Goal: Task Accomplishment & Management: Use online tool/utility

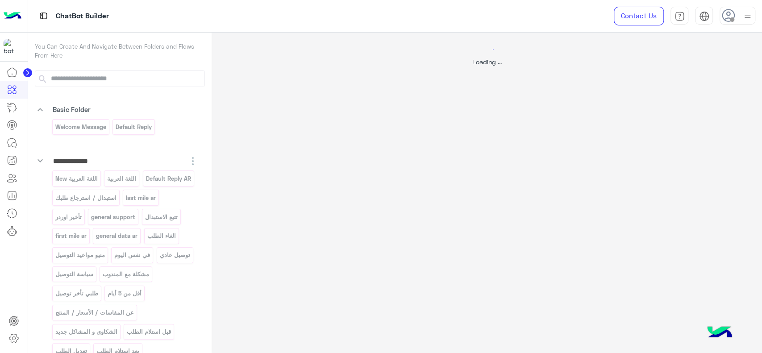
select select "*"
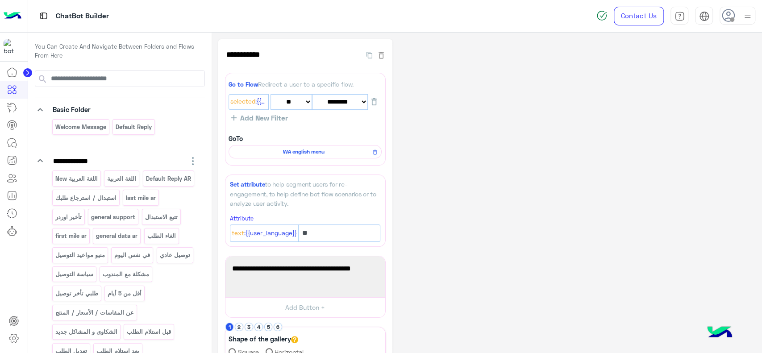
click at [14, 9] on img at bounding box center [13, 16] width 18 height 19
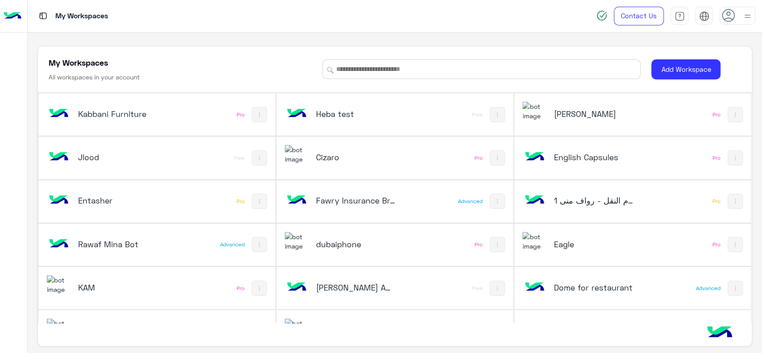
click at [365, 163] on div "Cizaro" at bounding box center [355, 158] width 79 height 12
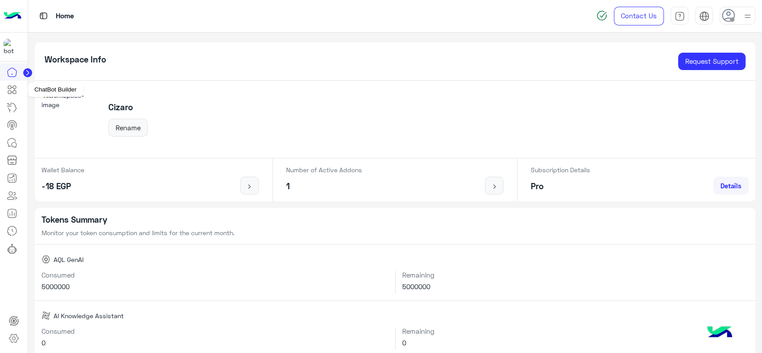
click at [13, 94] on icon at bounding box center [12, 89] width 11 height 11
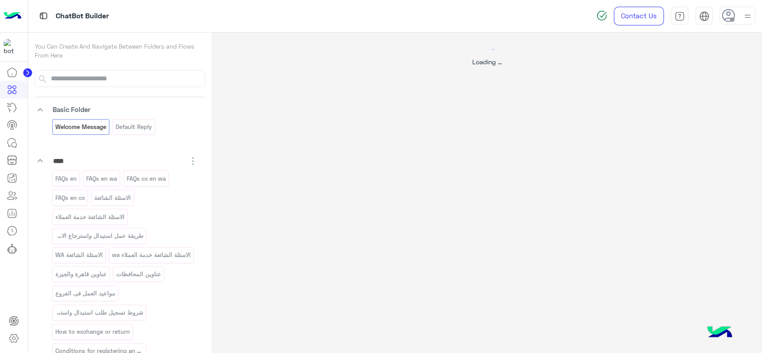
select select "*"
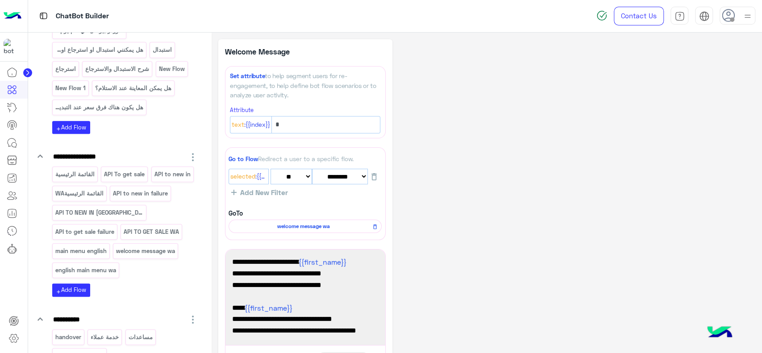
scroll to position [455, 0]
click at [133, 178] on p "API To get sale" at bounding box center [125, 173] width 42 height 10
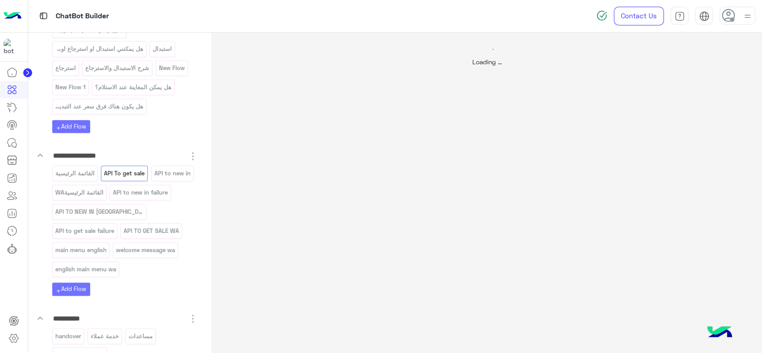
select select "****"
select select "*"
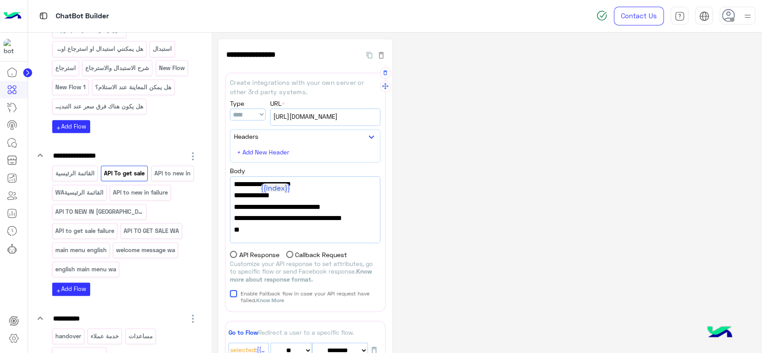
scroll to position [0, 0]
click at [317, 119] on span "https://integrations.widebot.net/api/Cizaro/Sales" at bounding box center [325, 117] width 104 height 10
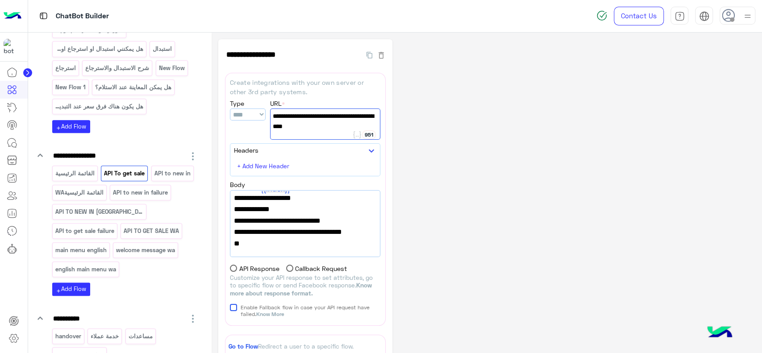
click at [439, 145] on div "**********" at bounding box center [486, 287] width 537 height 497
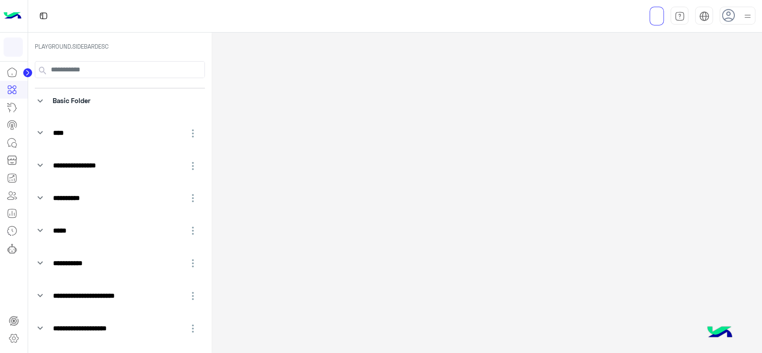
select select "****"
select select "*"
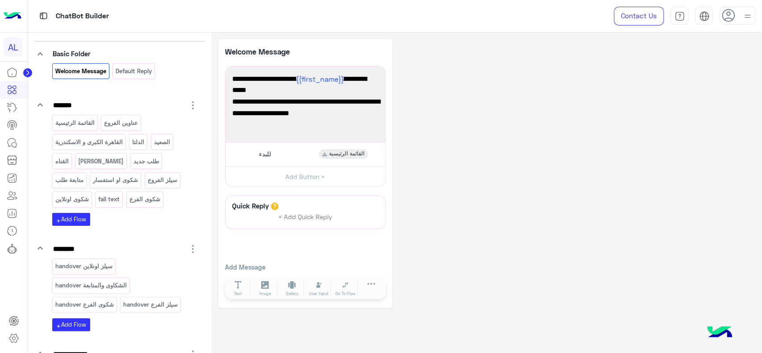
scroll to position [57, 0]
click at [247, 157] on div "للبدء القائمة الرئيسية" at bounding box center [304, 153] width 153 height 17
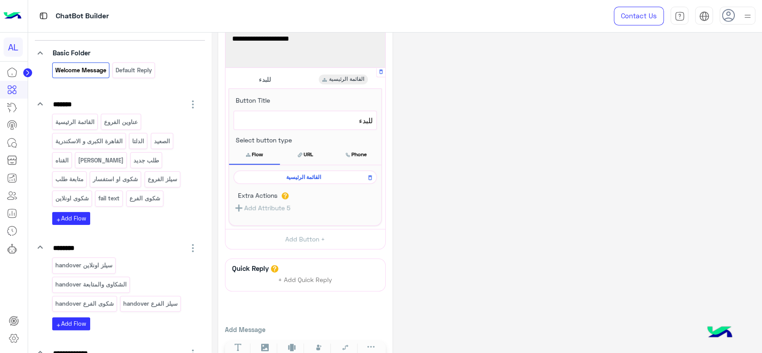
scroll to position [75, 0]
click at [269, 173] on span "القائمة الرئيسية" at bounding box center [303, 177] width 130 height 8
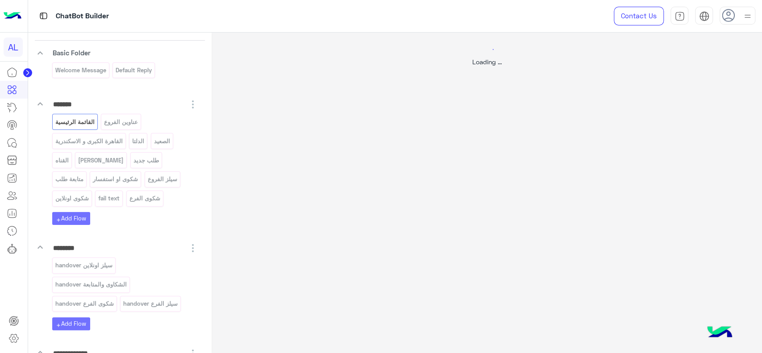
scroll to position [0, 0]
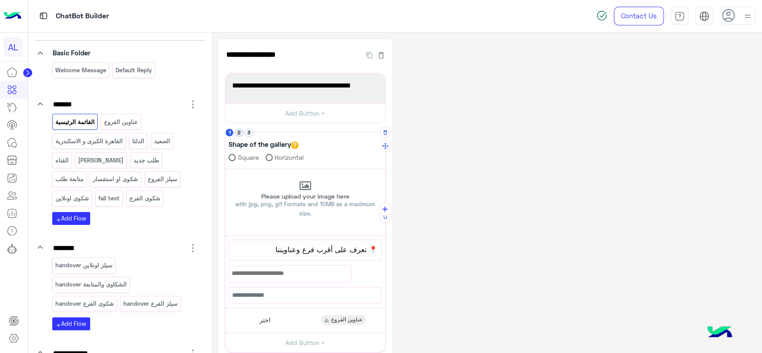
click at [236, 134] on button "2" at bounding box center [239, 132] width 8 height 8
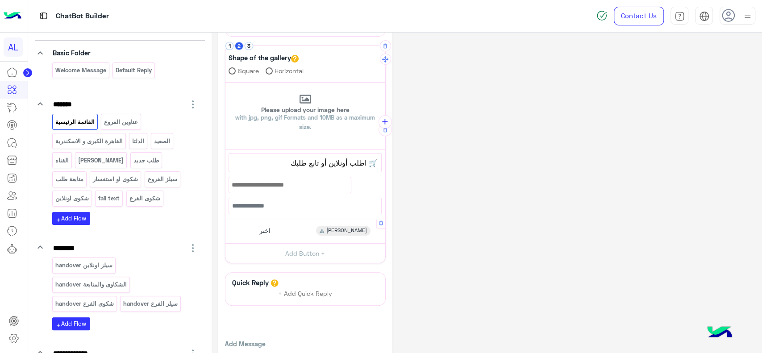
scroll to position [86, 0]
click at [274, 230] on div "اختر منيو أونلاين" at bounding box center [304, 231] width 153 height 17
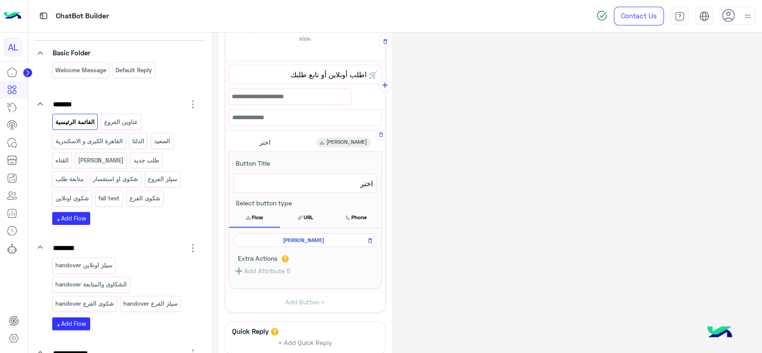
scroll to position [177, 0]
click at [282, 234] on span "منيو أونلاين" at bounding box center [303, 238] width 130 height 8
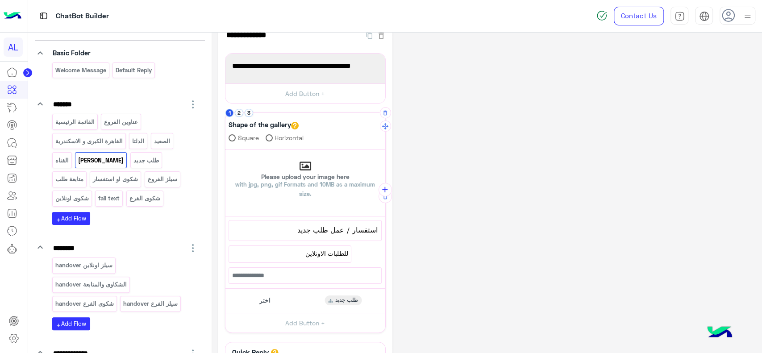
scroll to position [23, 0]
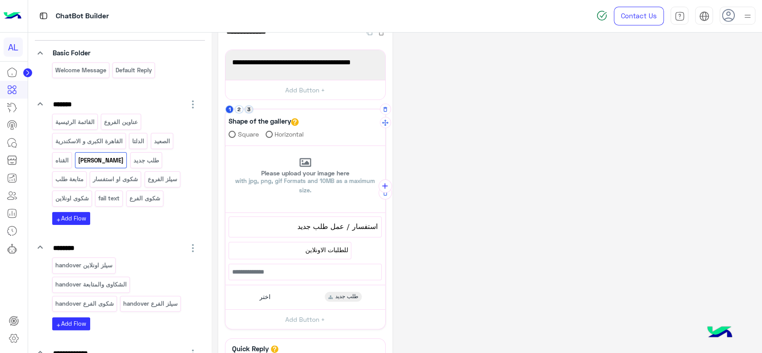
click at [251, 110] on button "3" at bounding box center [248, 109] width 8 height 8
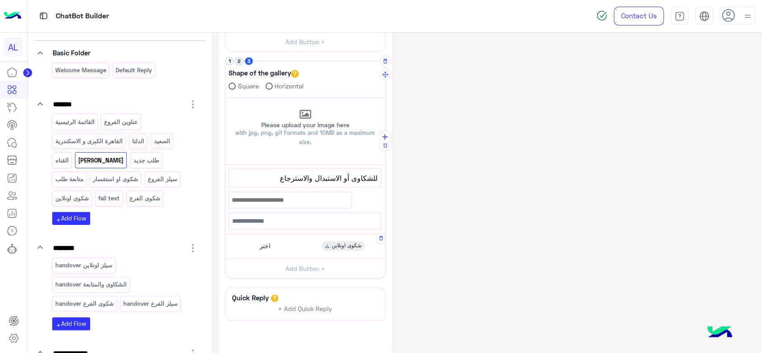
scroll to position [72, 0]
click at [272, 249] on div "اختر شكوى اونلاين" at bounding box center [304, 245] width 153 height 17
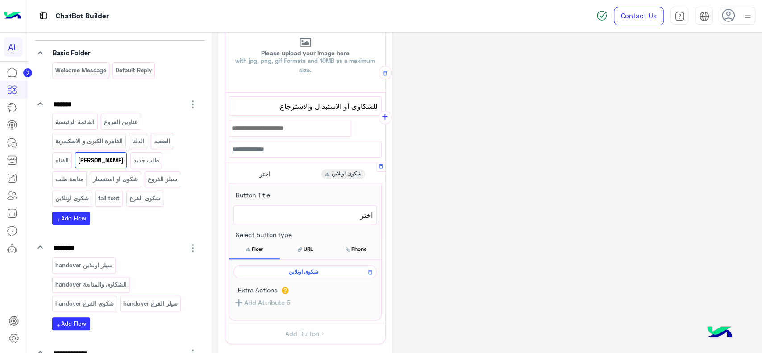
scroll to position [149, 0]
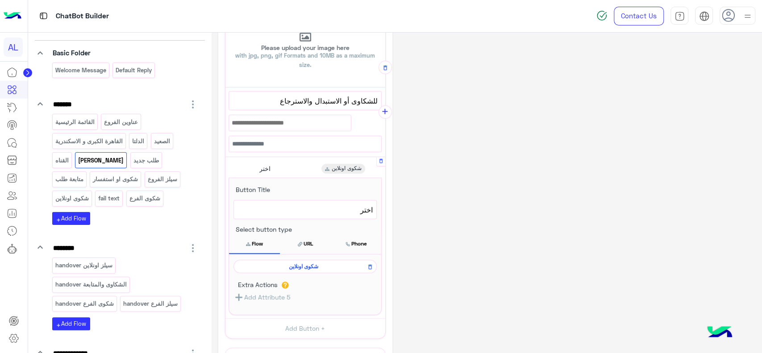
click at [272, 266] on span "شكوى اونلاين" at bounding box center [303, 266] width 130 height 8
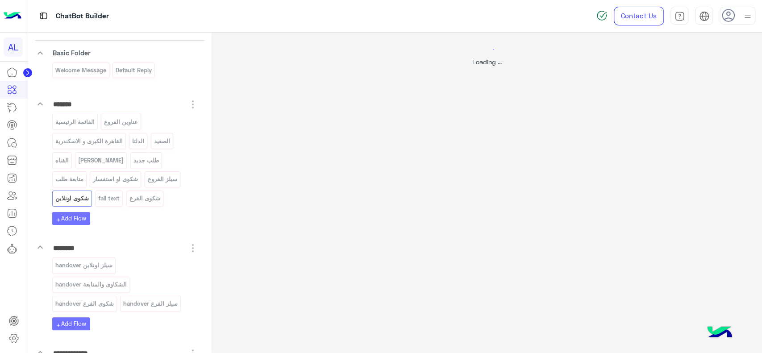
scroll to position [0, 0]
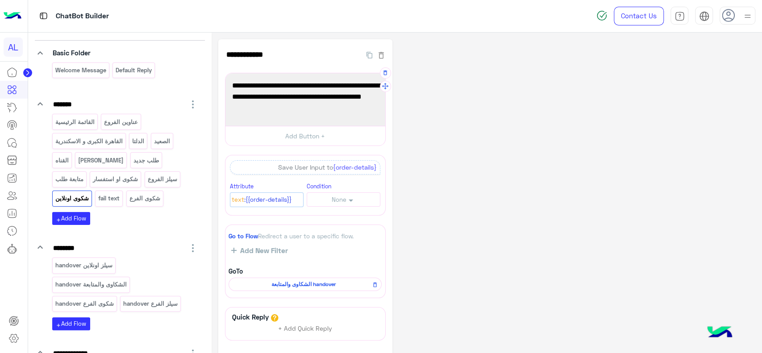
click at [331, 88] on span "من فضلك اكتب تفاصيل الشكوى أو سبب الاسترجاع/الاستبدال، وهيتم تحويل طلبك لقسم خد…" at bounding box center [305, 97] width 146 height 34
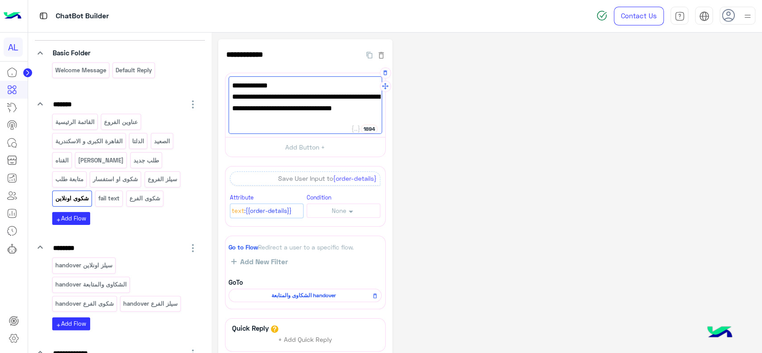
click at [234, 99] on span "- تفاصيل الشكوى أو سبب الاسترجاع/الاستبدال، وهيتم تحويل طلبك لقسم خدمة العملاء …" at bounding box center [305, 108] width 146 height 34
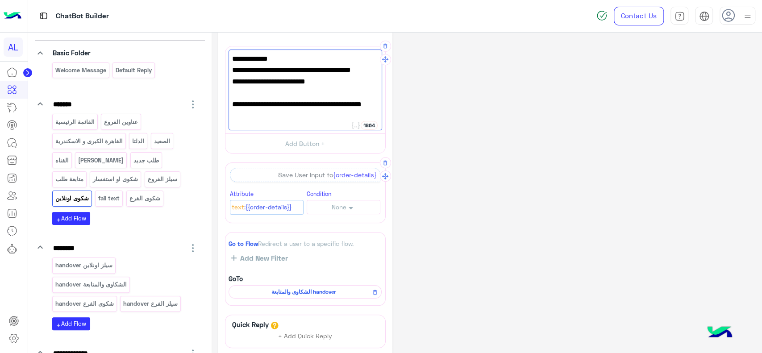
scroll to position [26, 0]
type textarea "**********"
drag, startPoint x: 285, startPoint y: 84, endPoint x: 376, endPoint y: 83, distance: 91.0
click at [376, 83] on span "- رقم الهاتف المسجل بالطلب" at bounding box center [305, 83] width 146 height 12
click at [361, 100] on span "وهيتم تحويل طلبك لقسم خدمة العملاء لمتابعته معاك" at bounding box center [305, 110] width 146 height 23
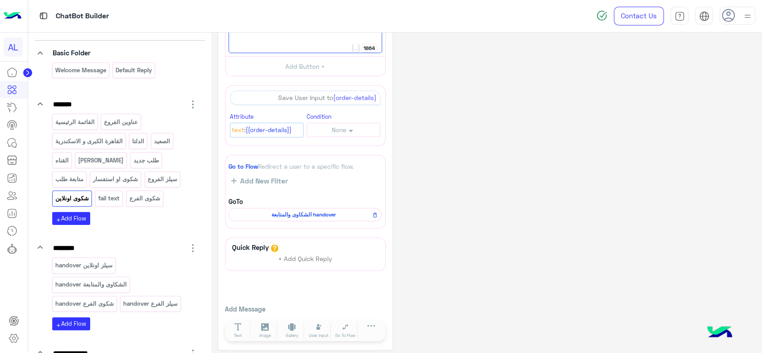
scroll to position [107, 0]
click at [237, 325] on icon at bounding box center [237, 324] width 7 height 8
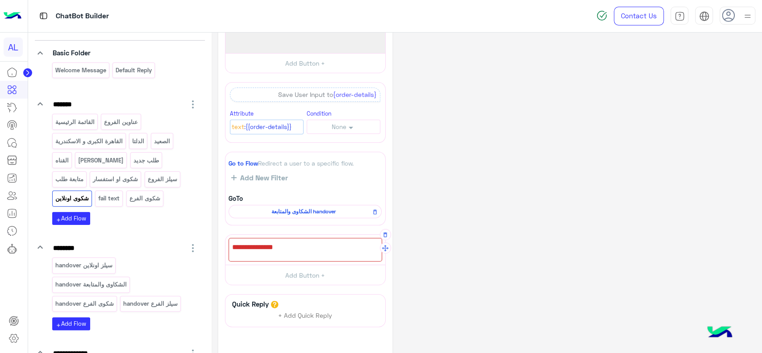
click at [273, 249] on div at bounding box center [304, 250] width 153 height 24
type textarea "**********"
click at [432, 191] on div "**********" at bounding box center [486, 169] width 537 height 474
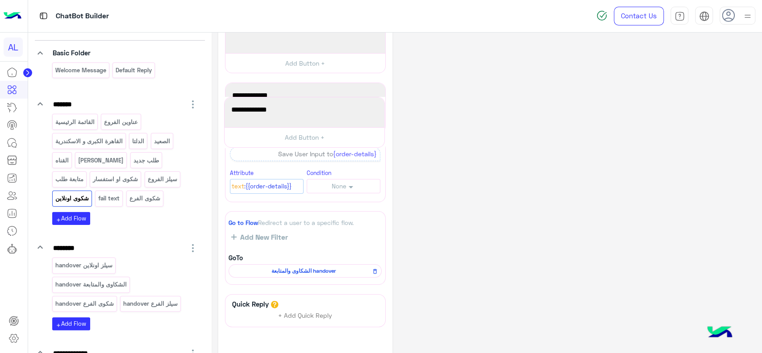
drag, startPoint x: 382, startPoint y: 248, endPoint x: 382, endPoint y: 110, distance: 137.4
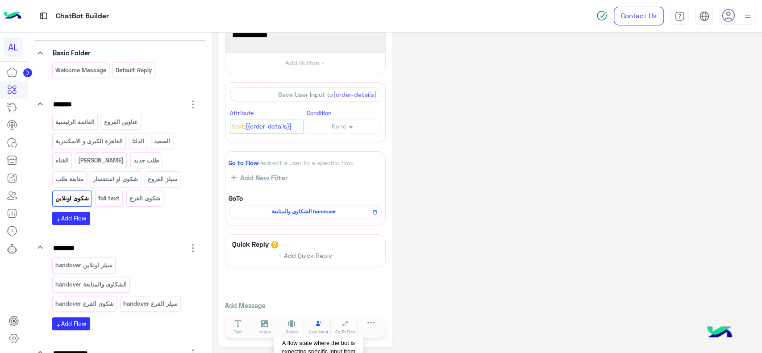
click at [317, 323] on icon at bounding box center [318, 323] width 5 height 5
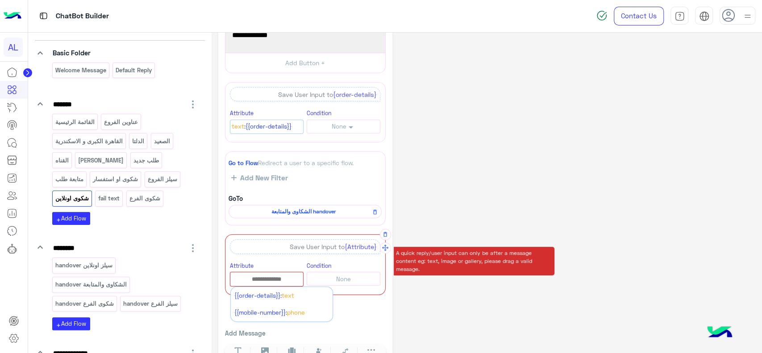
click at [263, 279] on input "text" at bounding box center [266, 279] width 73 height 10
click at [263, 311] on span "{{mobile-number}}:" at bounding box center [260, 312] width 53 height 7
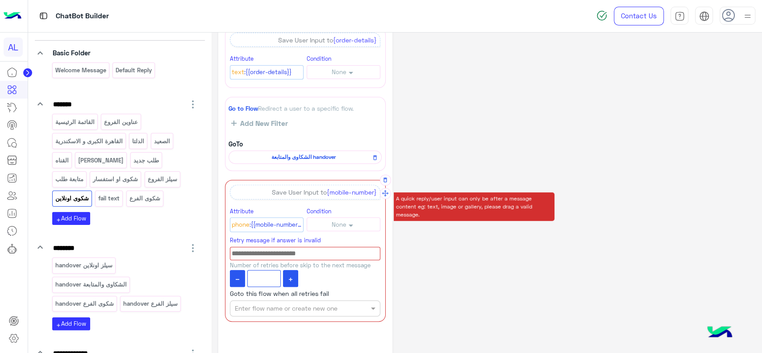
scroll to position [223, 0]
click at [311, 253] on input at bounding box center [305, 252] width 150 height 14
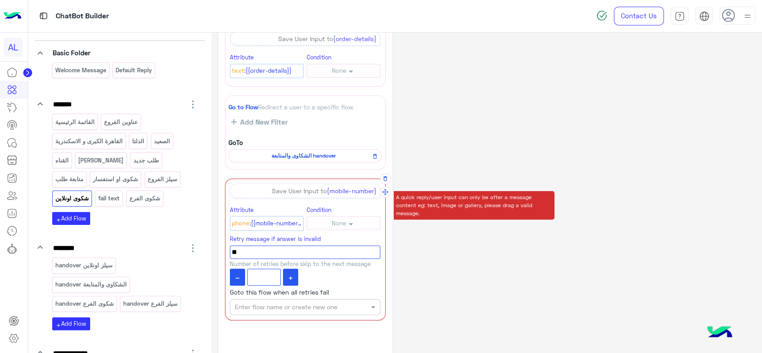
type input "*"
drag, startPoint x: 441, startPoint y: 247, endPoint x: 357, endPoint y: 301, distance: 99.9
click at [357, 301] on div "**********" at bounding box center [486, 108] width 537 height 583
click at [357, 302] on div at bounding box center [304, 307] width 149 height 10
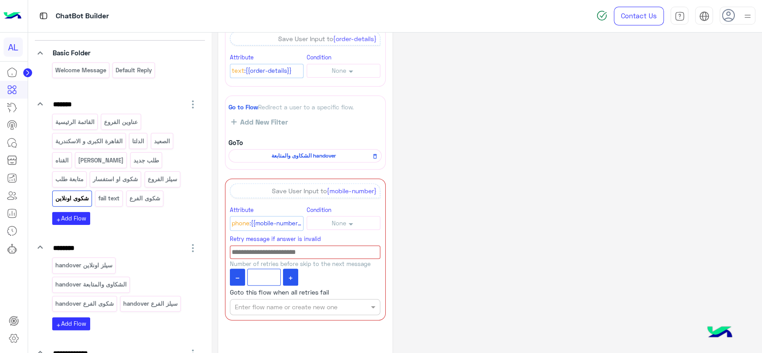
click at [406, 281] on div "**********" at bounding box center [486, 108] width 537 height 583
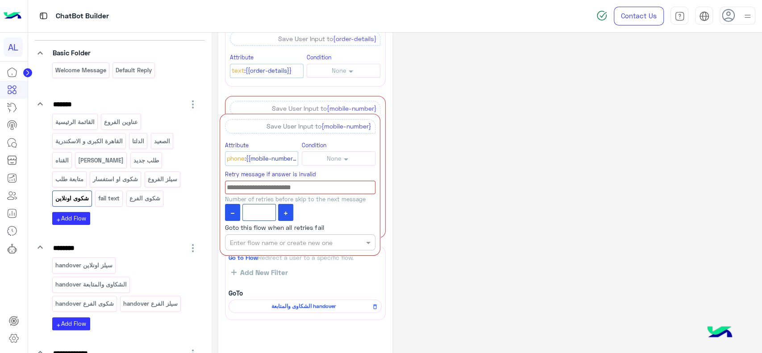
drag, startPoint x: 385, startPoint y: 192, endPoint x: 380, endPoint y: 129, distance: 63.5
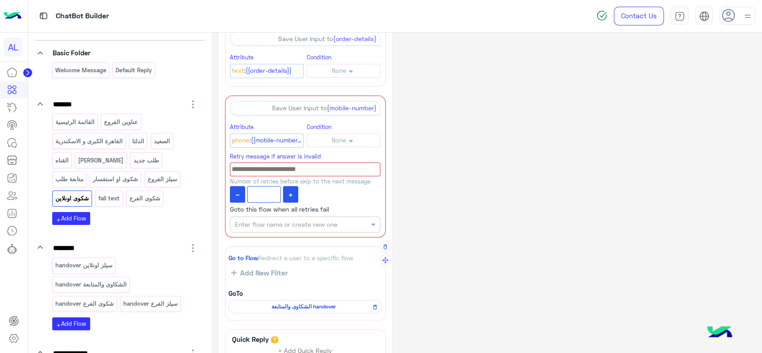
scroll to position [317, 0]
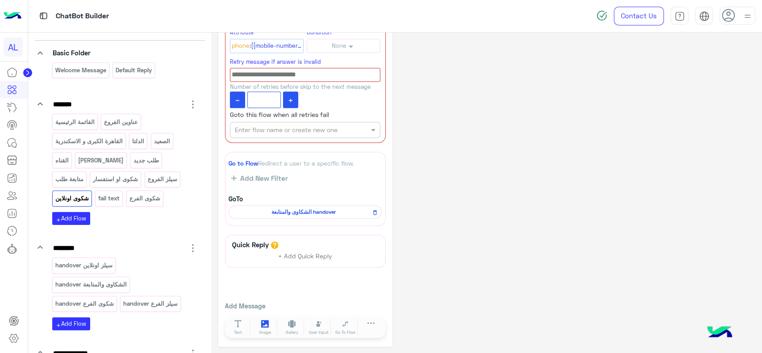
click at [264, 324] on icon at bounding box center [265, 324] width 8 height 8
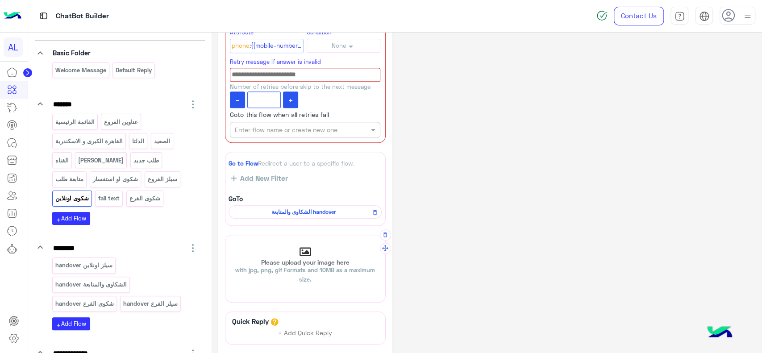
scroll to position [394, 0]
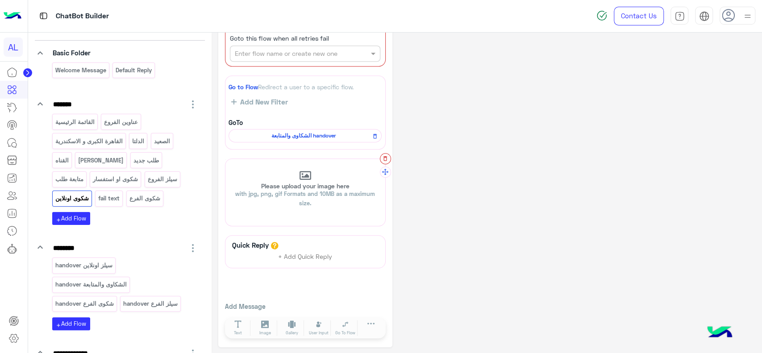
click at [385, 157] on icon "button" at bounding box center [385, 158] width 6 height 6
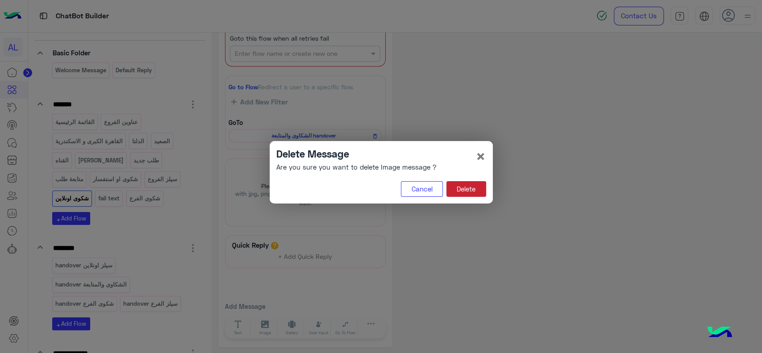
click at [462, 184] on button "Delete" at bounding box center [466, 189] width 40 height 16
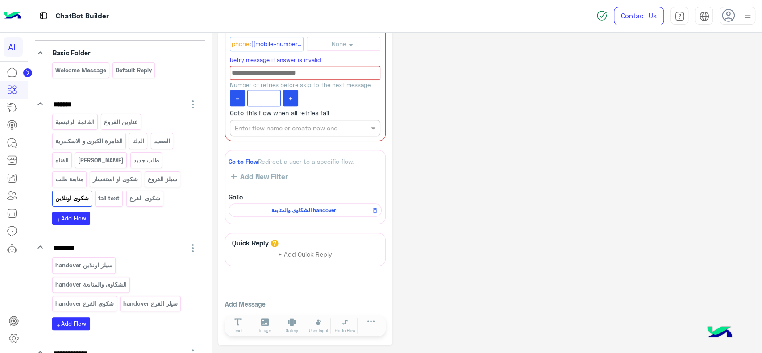
scroll to position [318, 0]
click at [236, 320] on icon at bounding box center [238, 323] width 8 height 8
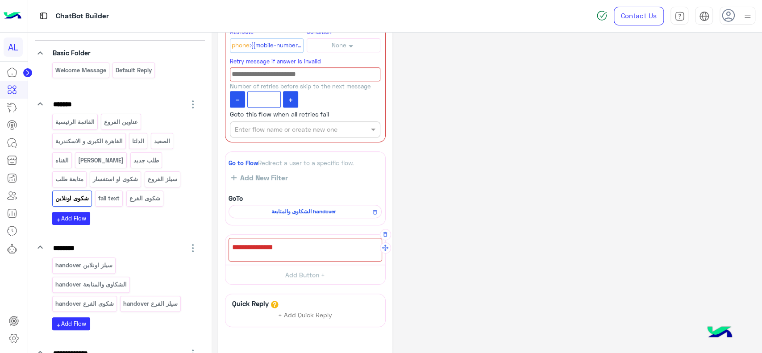
click at [286, 248] on div at bounding box center [304, 250] width 153 height 24
type textarea "*"
type textarea "**********"
click at [439, 239] on div "**********" at bounding box center [486, 64] width 537 height 684
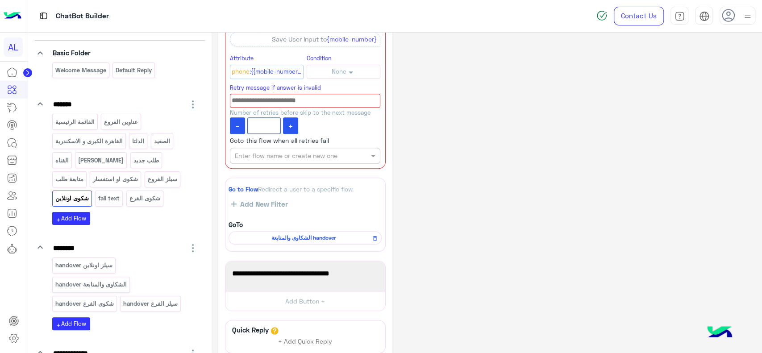
scroll to position [291, 0]
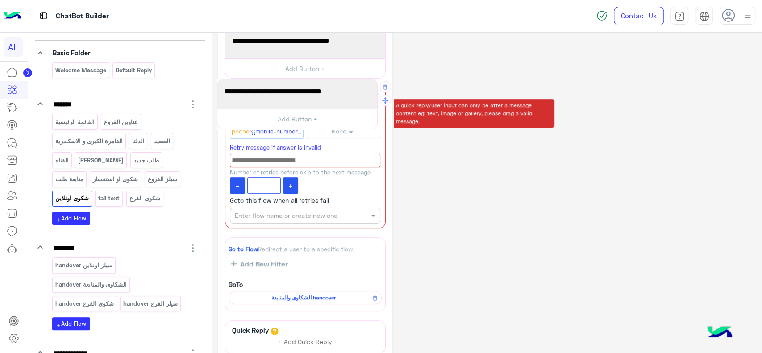
drag, startPoint x: 384, startPoint y: 273, endPoint x: 376, endPoint y: 92, distance: 180.9
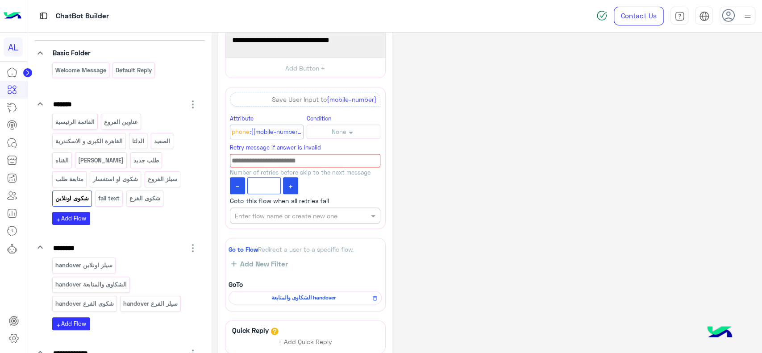
click at [441, 159] on div "**********" at bounding box center [486, 90] width 537 height 684
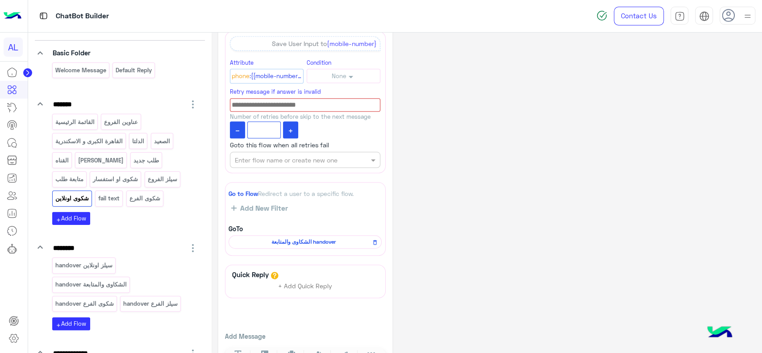
scroll to position [347, 0]
click at [290, 130] on icon at bounding box center [291, 130] width 4 height 4
type input "*"
click at [290, 105] on input at bounding box center [305, 105] width 150 height 14
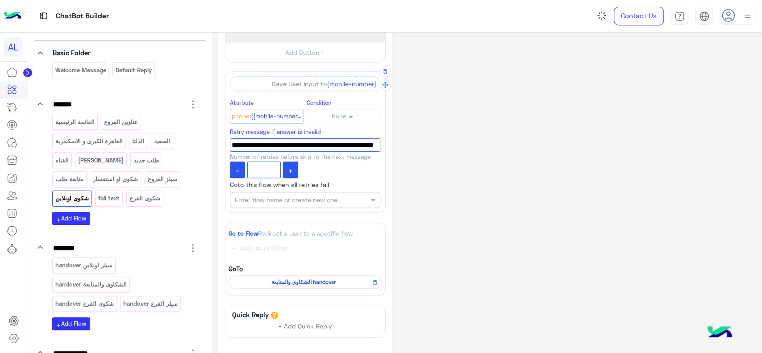
scroll to position [0, -16]
type input "**********"
click at [442, 175] on div "**********" at bounding box center [486, 75] width 537 height 684
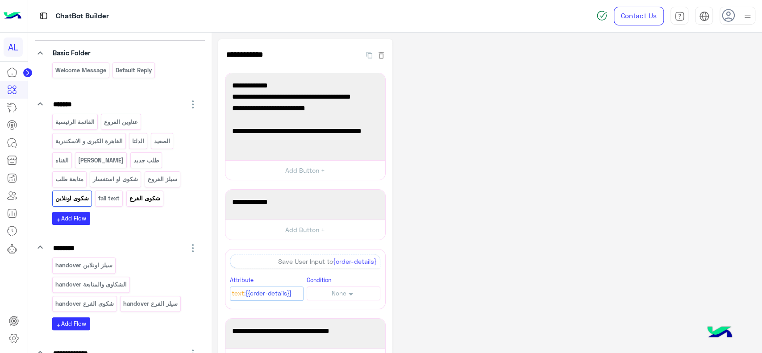
click at [128, 196] on p "شكوى الفرع" at bounding box center [144, 198] width 32 height 10
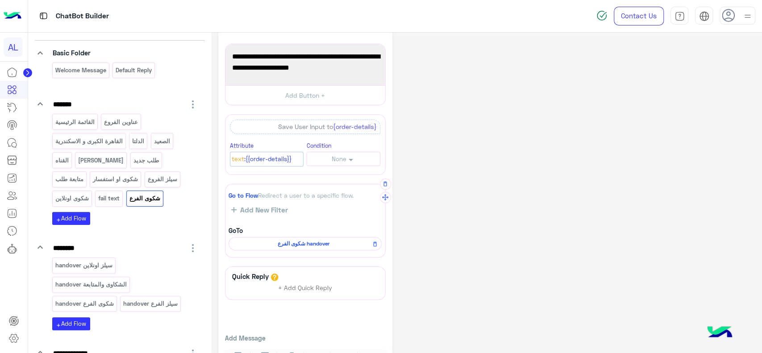
scroll to position [29, 0]
click at [276, 58] on span "من فضلك اكتب تفاصيل الشكوى، وهيتم تحويل طلبك لقسم خدمة العملاء لمتابعته معاك" at bounding box center [305, 61] width 146 height 23
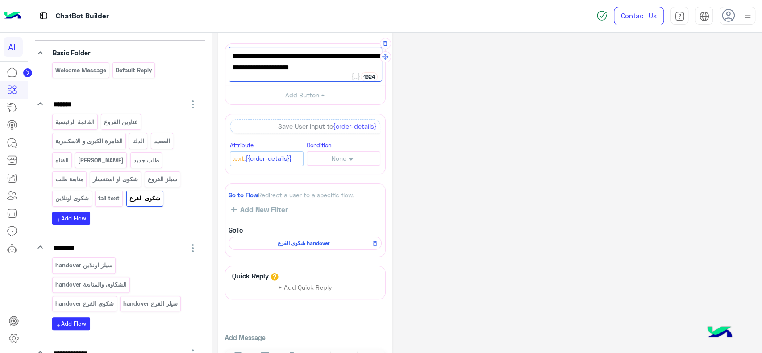
click at [332, 56] on span "من فضلك اكتب تفاصيل الشكوى، وهيتم تحويل طلبك لقسم خدمة العملاء لمتابعته معاك" at bounding box center [305, 61] width 146 height 23
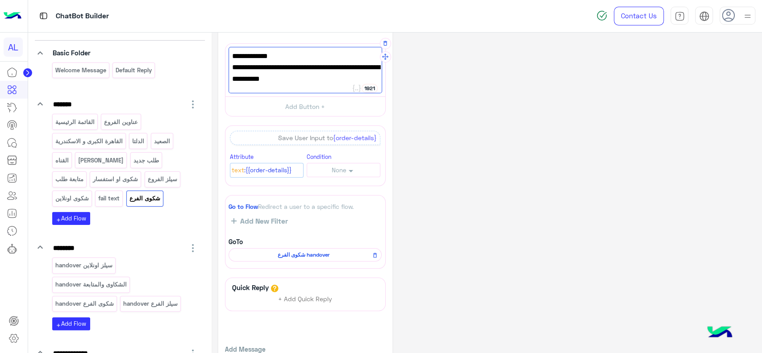
click at [322, 69] on span "- تفاصيل الشكوى، وهيتم تحويل طلبك لقسم خدمة العملاء لمتابعته معاك" at bounding box center [305, 73] width 146 height 23
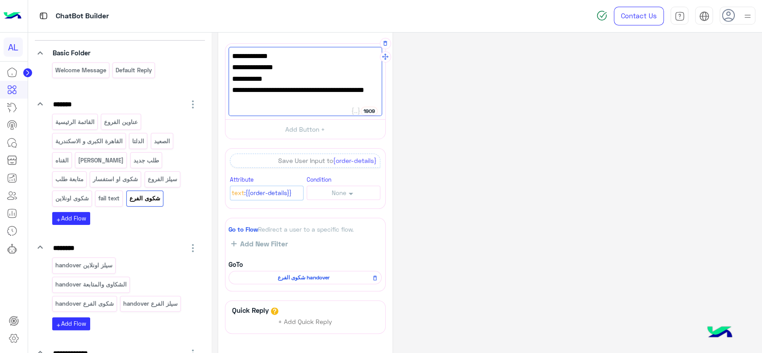
type textarea "**********"
click at [435, 138] on div "**********" at bounding box center [486, 211] width 537 height 403
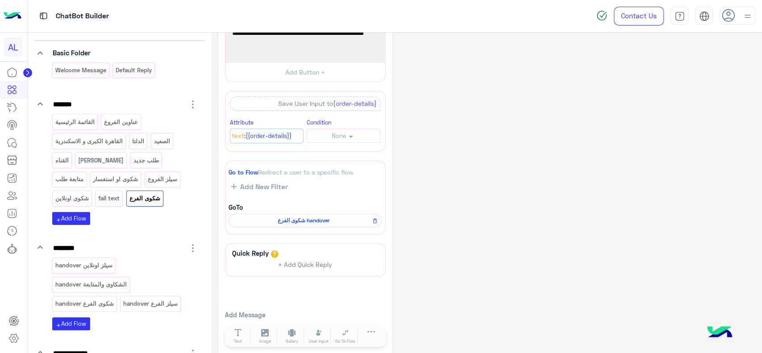
scroll to position [89, 0]
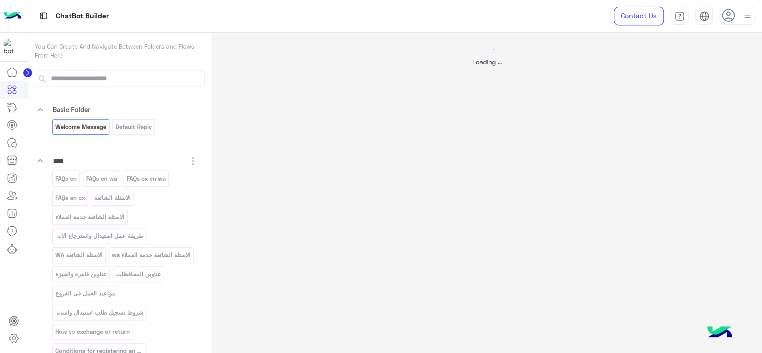
select select "*"
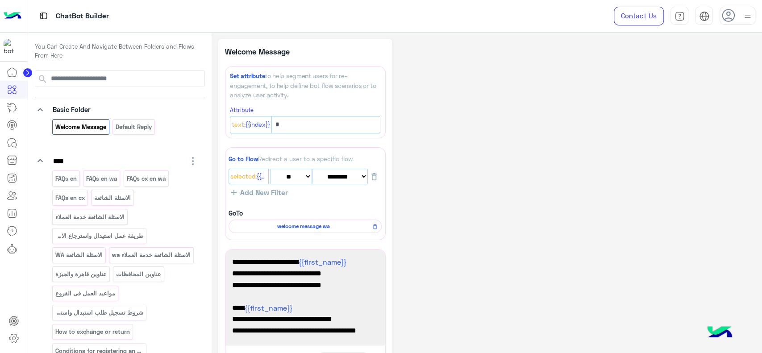
scroll to position [189, 0]
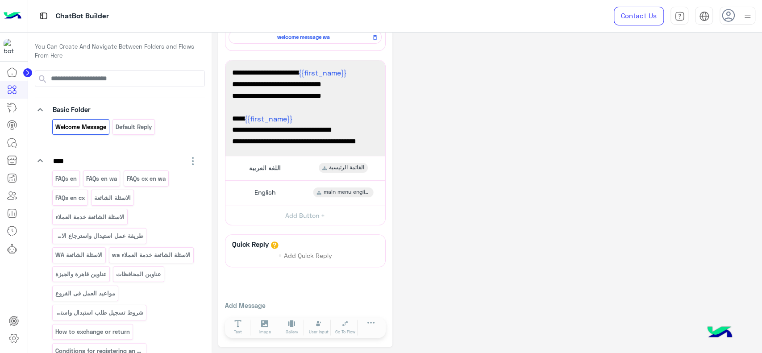
click at [7, 292] on div at bounding box center [14, 208] width 28 height 290
click at [11, 20] on img at bounding box center [13, 16] width 18 height 19
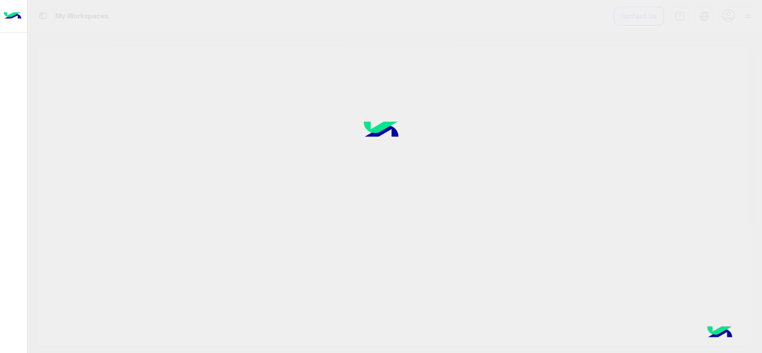
click at [70, 216] on div at bounding box center [381, 176] width 762 height 353
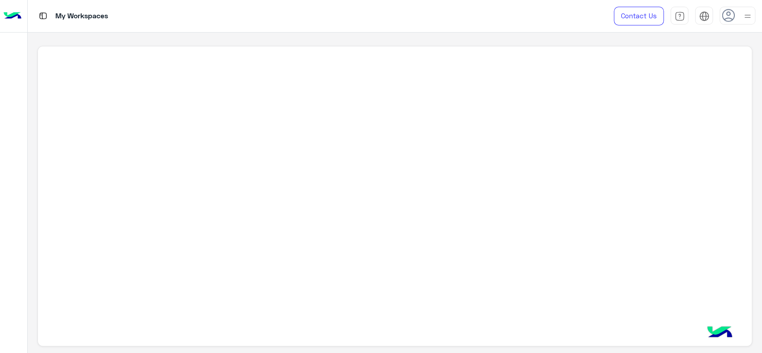
scroll to position [3, 0]
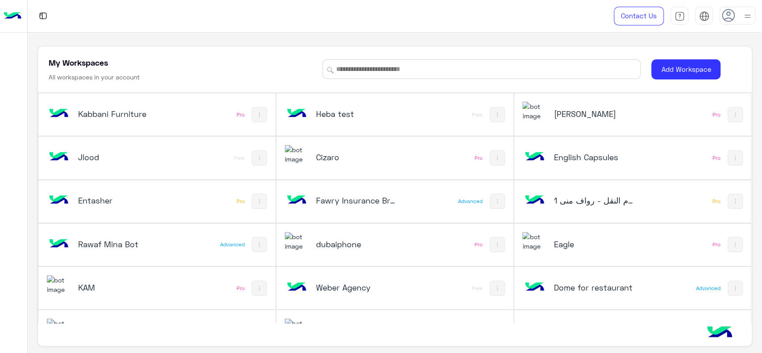
scroll to position [375, 0]
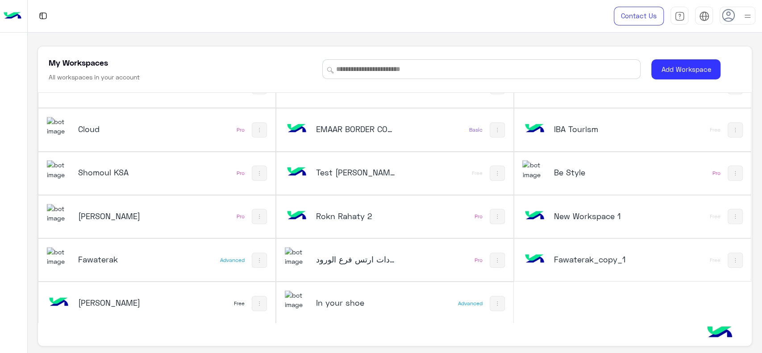
click at [122, 133] on div "Cloud" at bounding box center [117, 130] width 79 height 12
click at [80, 128] on h5 "Cloud" at bounding box center [117, 129] width 79 height 11
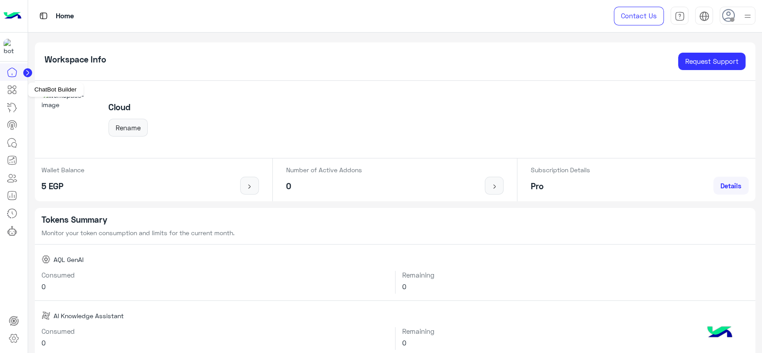
click at [14, 89] on icon at bounding box center [13, 89] width 4 height 5
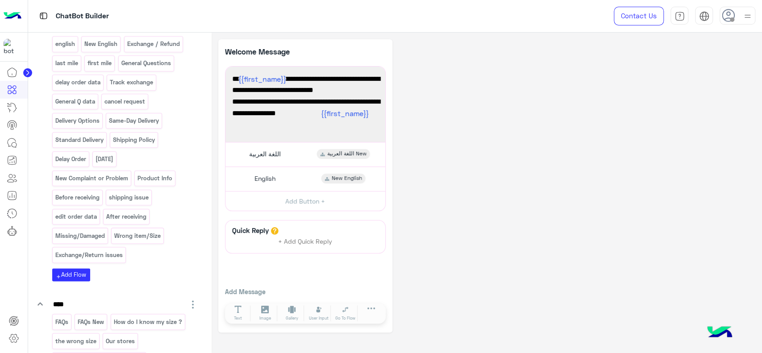
scroll to position [663, 0]
click at [89, 210] on p "edit order data" at bounding box center [75, 215] width 43 height 10
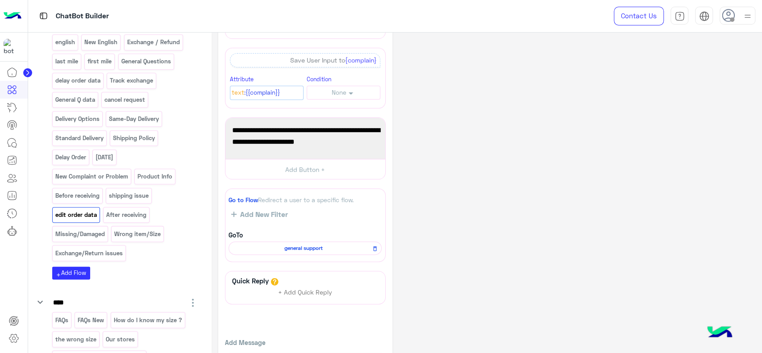
scroll to position [271, 0]
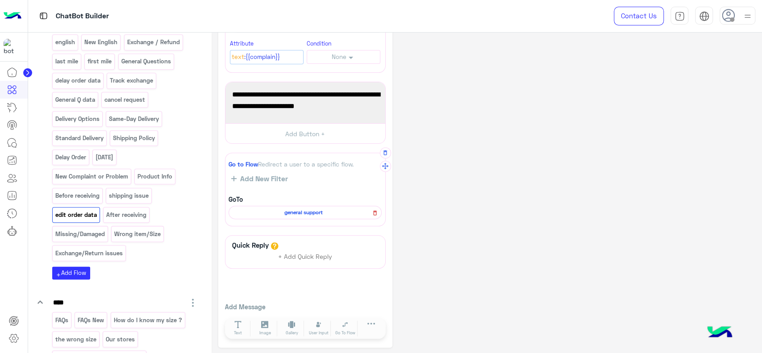
click at [375, 211] on icon at bounding box center [375, 213] width 4 height 5
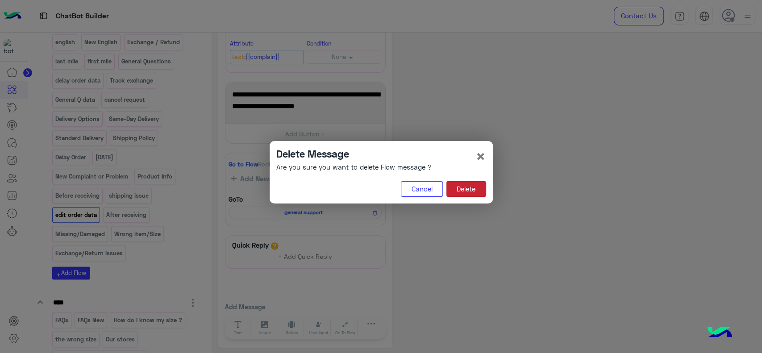
click at [453, 193] on button "Delete" at bounding box center [466, 189] width 40 height 16
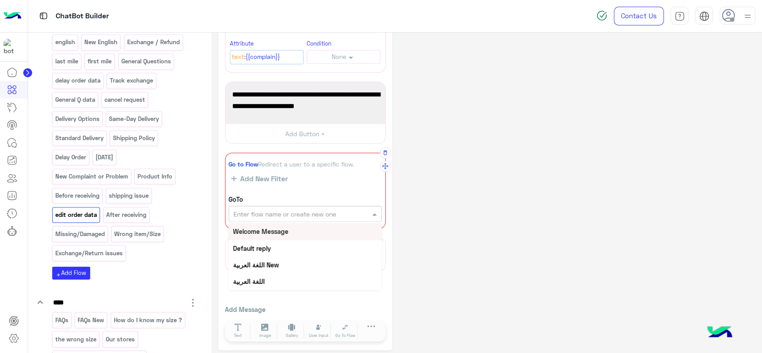
click at [327, 214] on input "text" at bounding box center [289, 213] width 113 height 9
type input "****"
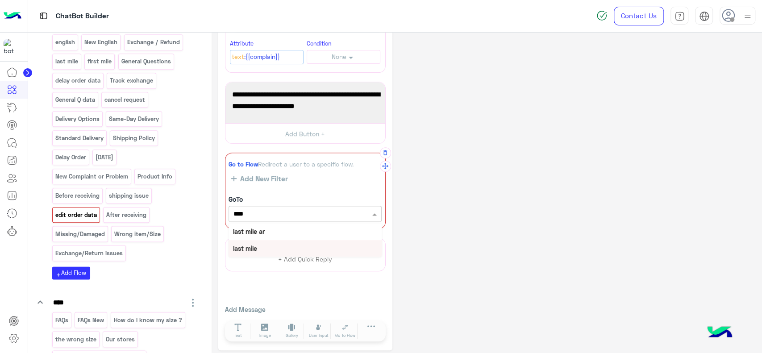
click at [264, 248] on div "last mile" at bounding box center [304, 248] width 153 height 17
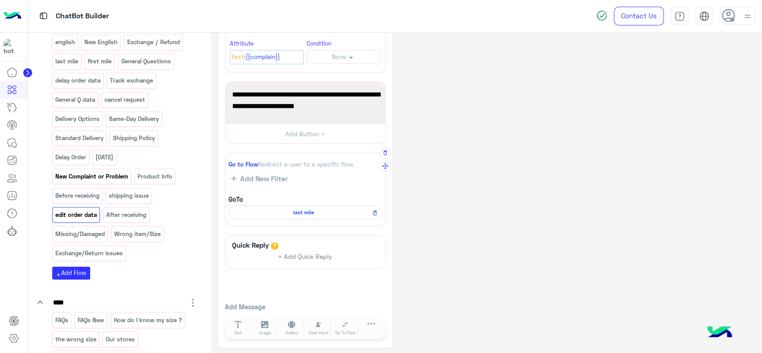
click at [107, 176] on p "New Complaint or Problem" at bounding box center [91, 176] width 74 height 10
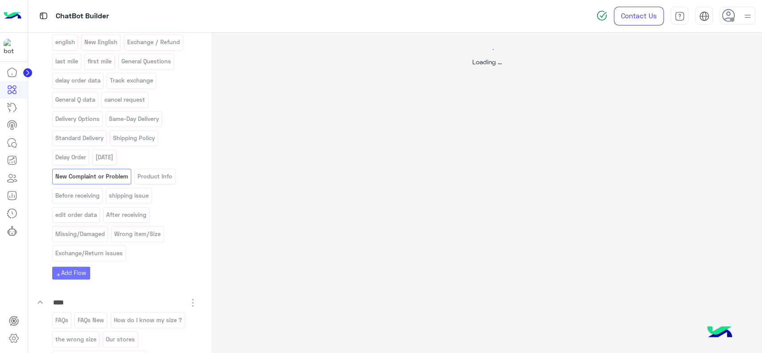
scroll to position [0, 0]
select select "*"
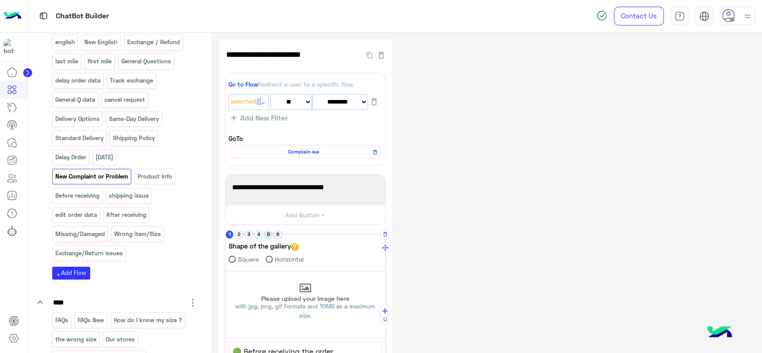
click at [265, 234] on button "5" at bounding box center [268, 234] width 8 height 8
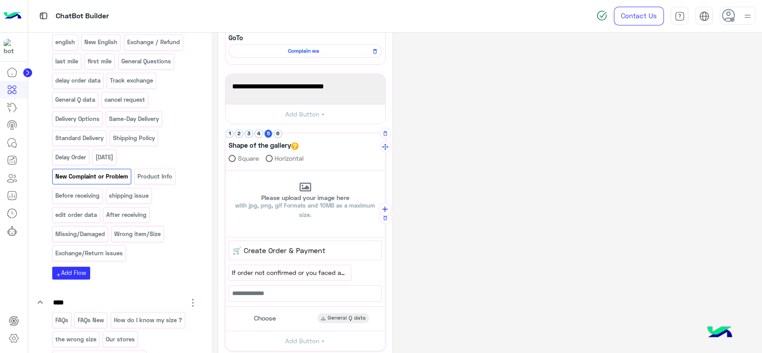
scroll to position [102, 0]
click at [269, 313] on span "Choose" at bounding box center [265, 317] width 22 height 8
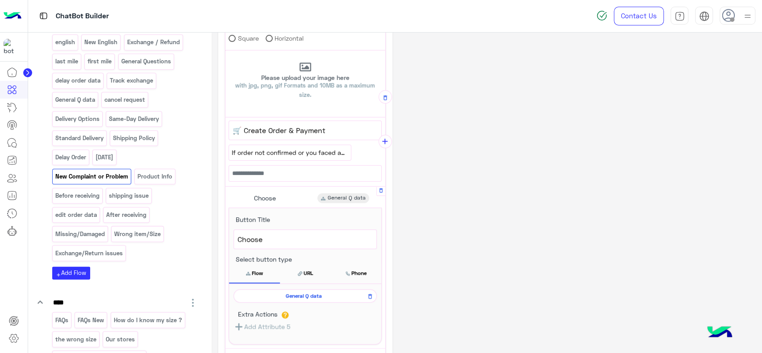
scroll to position [221, 0]
click at [296, 291] on span "General Q data" at bounding box center [303, 295] width 130 height 8
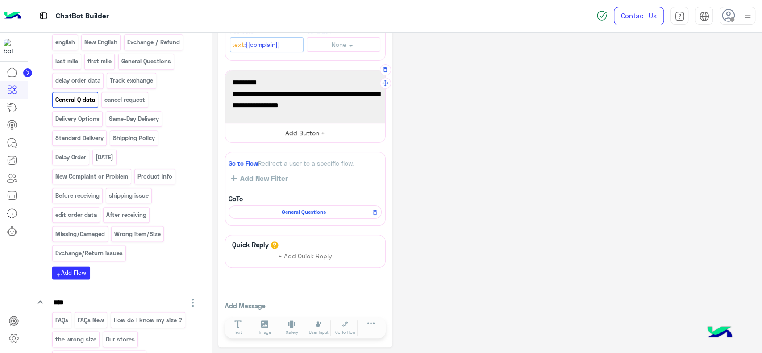
scroll to position [0, 0]
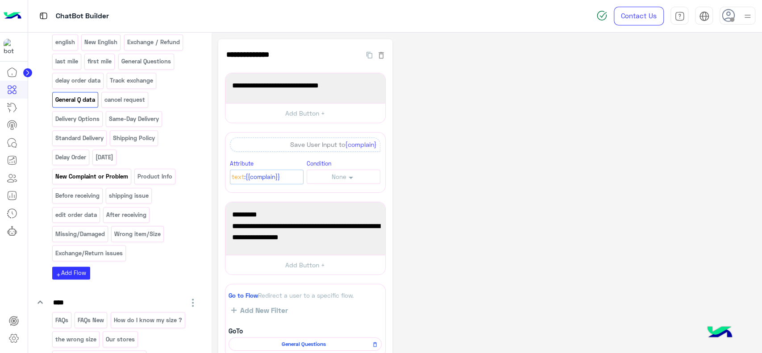
click at [111, 171] on p "New Complaint or Problem" at bounding box center [91, 176] width 74 height 10
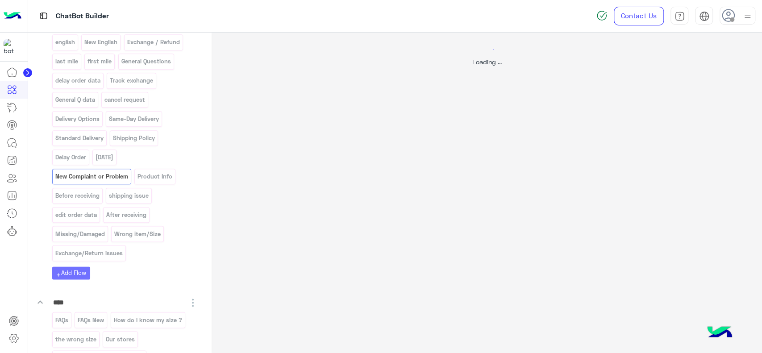
select select "*"
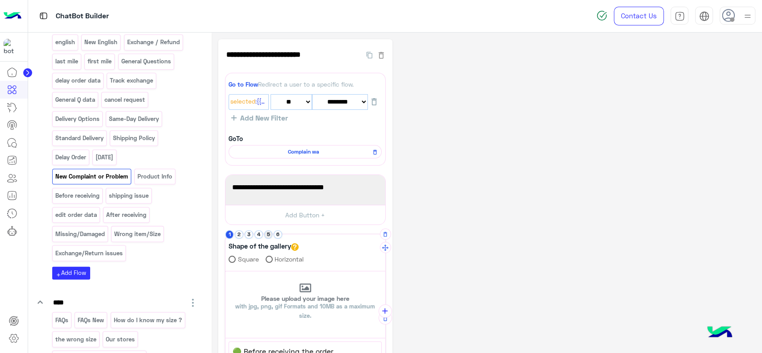
click at [268, 236] on button "5" at bounding box center [268, 234] width 8 height 8
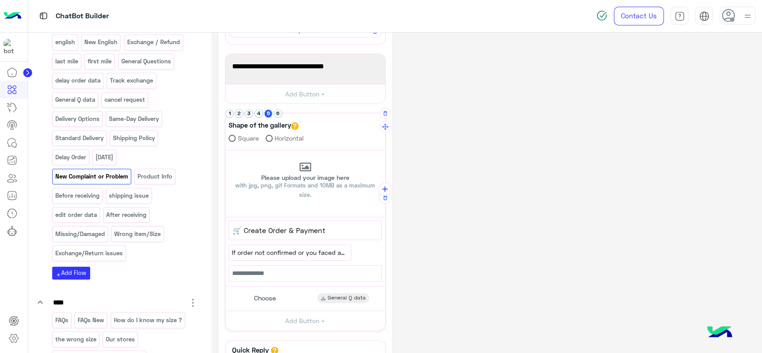
scroll to position [123, 0]
click at [268, 297] on span "Choose" at bounding box center [265, 296] width 22 height 8
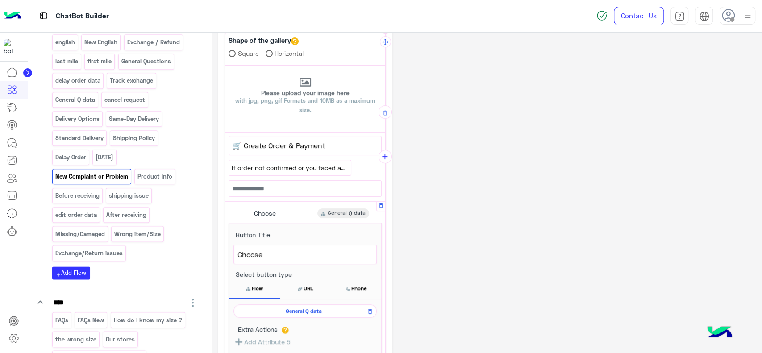
scroll to position [207, 0]
click at [369, 307] on icon at bounding box center [370, 310] width 6 height 11
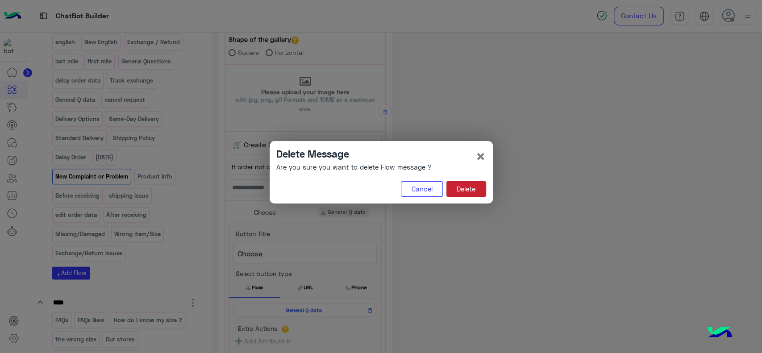
click at [460, 184] on button "Delete" at bounding box center [466, 189] width 40 height 16
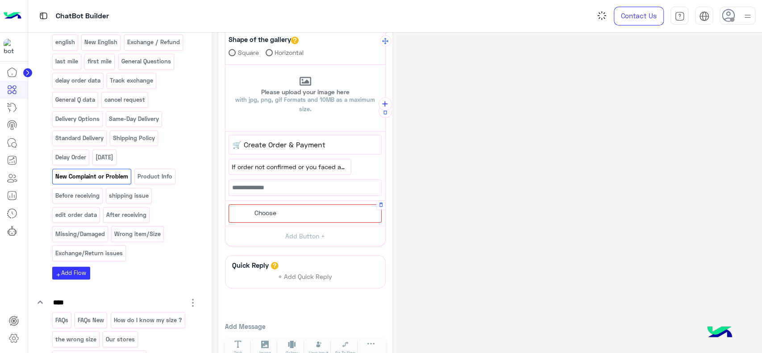
click at [312, 215] on div "Choose" at bounding box center [304, 213] width 153 height 18
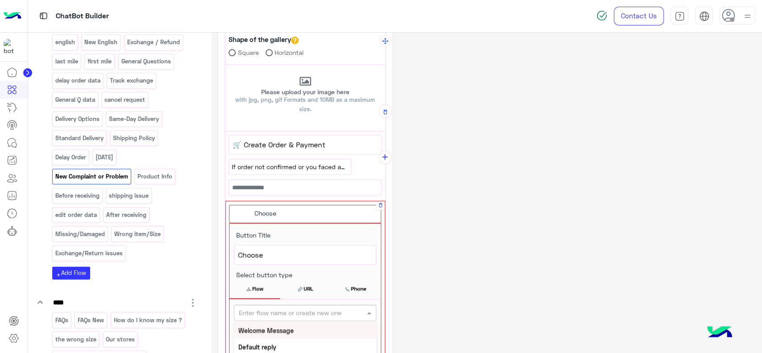
click at [294, 308] on input "text" at bounding box center [290, 312] width 103 height 9
type input "****"
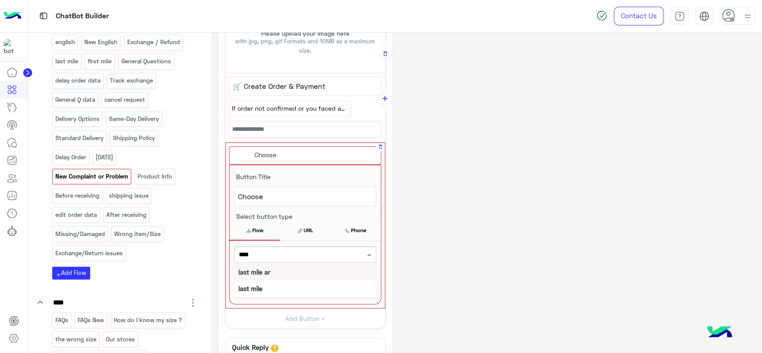
scroll to position [266, 0]
click at [282, 288] on div "last mile" at bounding box center [305, 287] width 142 height 17
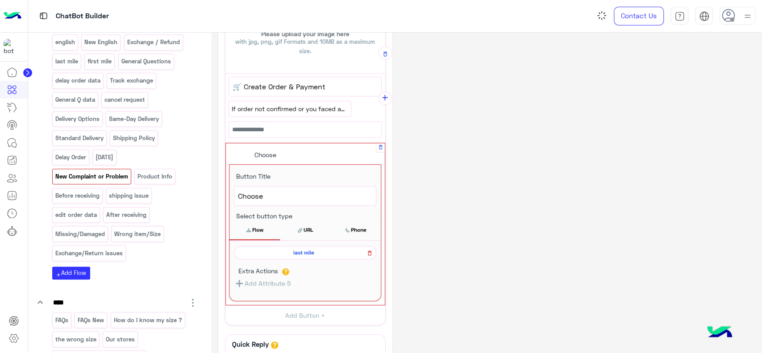
scroll to position [264, 0]
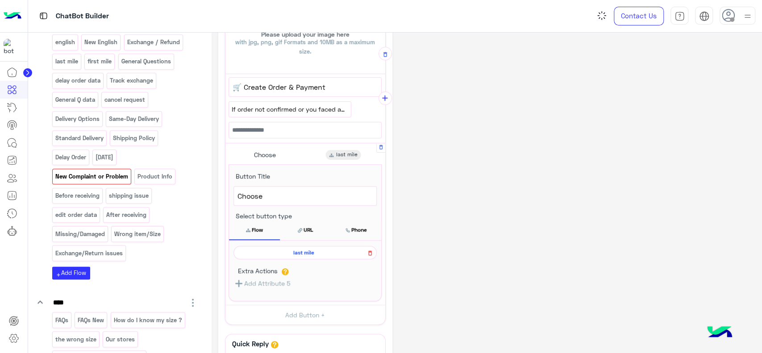
click at [368, 254] on icon at bounding box center [370, 253] width 6 height 11
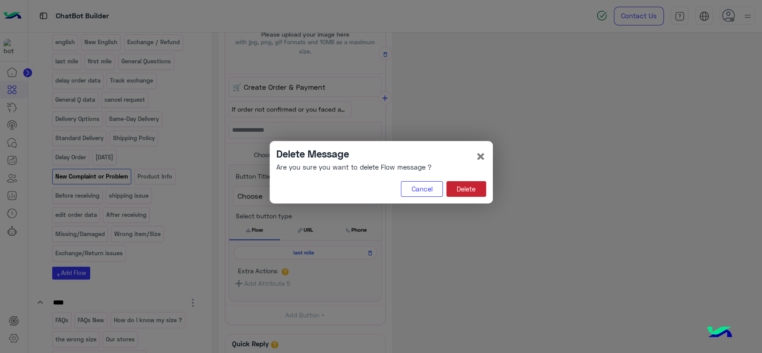
click at [466, 182] on button "Delete" at bounding box center [466, 189] width 40 height 16
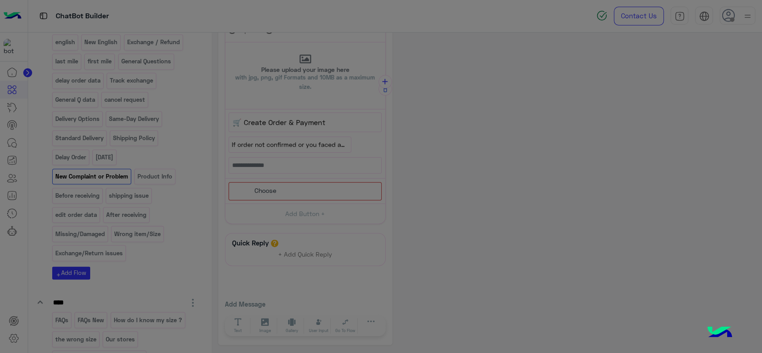
scroll to position [213, 0]
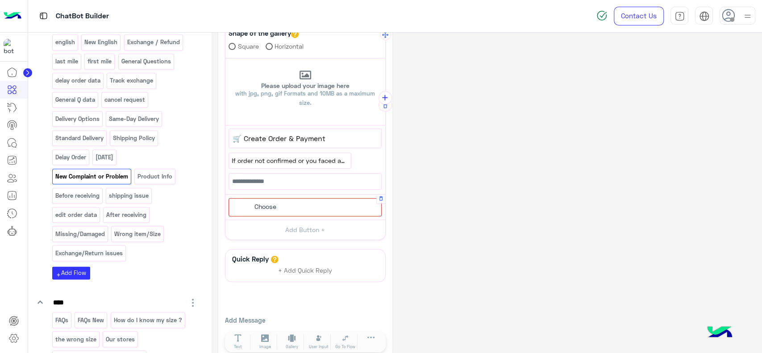
click at [300, 208] on div "Choose" at bounding box center [304, 207] width 153 height 18
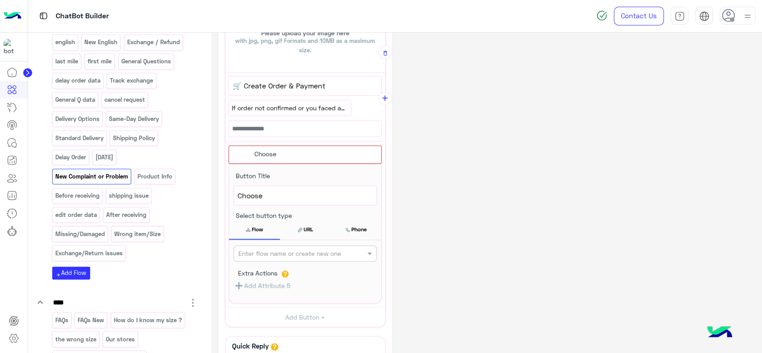
scroll to position [266, 0]
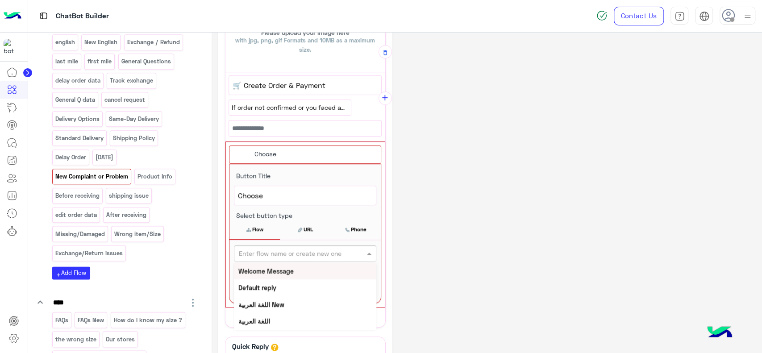
click at [290, 253] on input "text" at bounding box center [290, 253] width 103 height 9
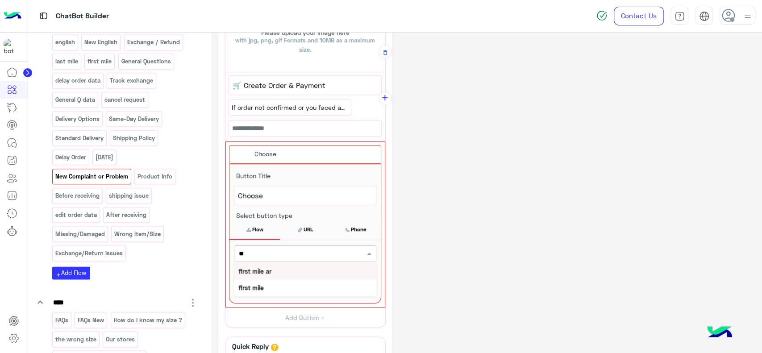
type input "***"
click at [320, 284] on div "first mile" at bounding box center [305, 287] width 142 height 17
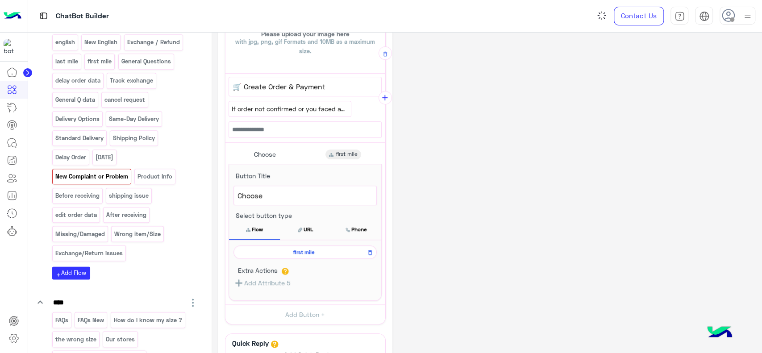
scroll to position [264, 0]
click at [480, 141] on div "**********" at bounding box center [486, 110] width 537 height 671
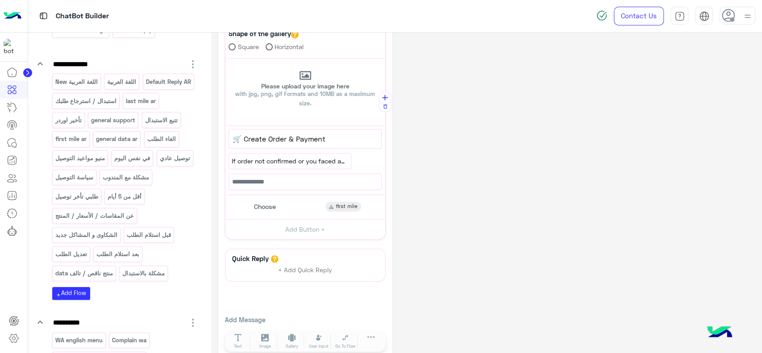
scroll to position [104, 0]
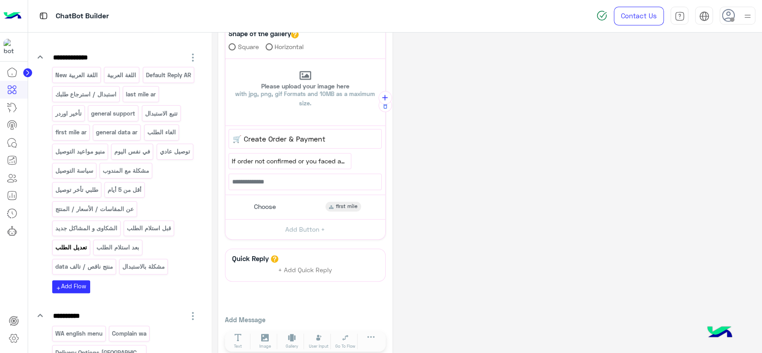
click at [75, 250] on p "تعديل الطلب" at bounding box center [70, 247] width 33 height 10
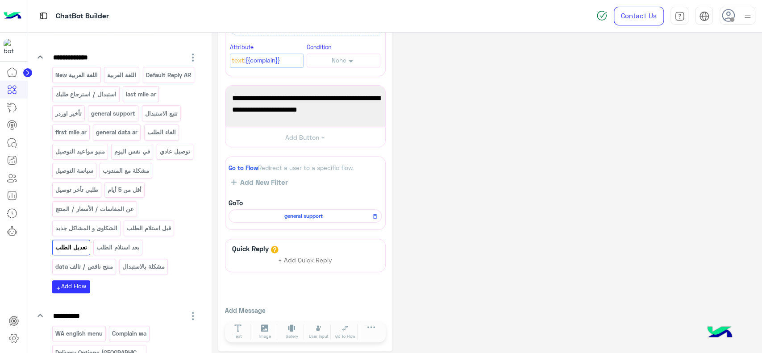
scroll to position [261, 0]
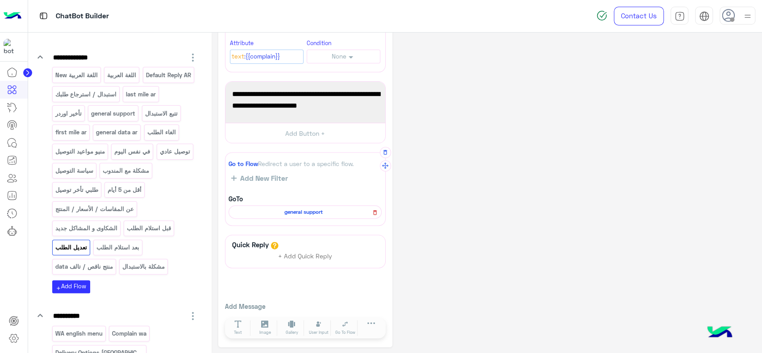
click at [373, 208] on icon at bounding box center [375, 212] width 6 height 11
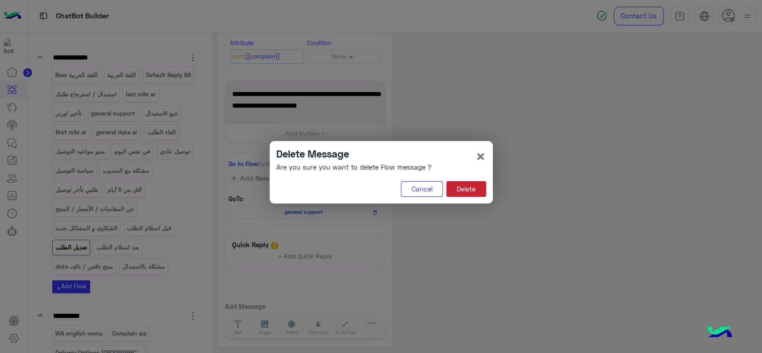
click at [474, 188] on button "Delete" at bounding box center [466, 189] width 40 height 16
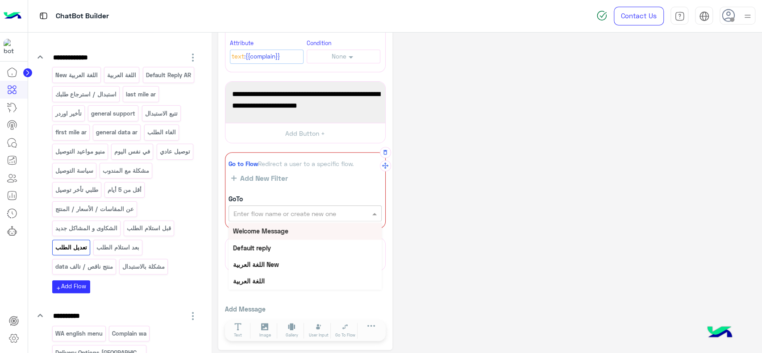
click at [323, 209] on input "text" at bounding box center [289, 213] width 113 height 9
type input "***"
click at [315, 225] on div "last mile ar" at bounding box center [304, 231] width 153 height 17
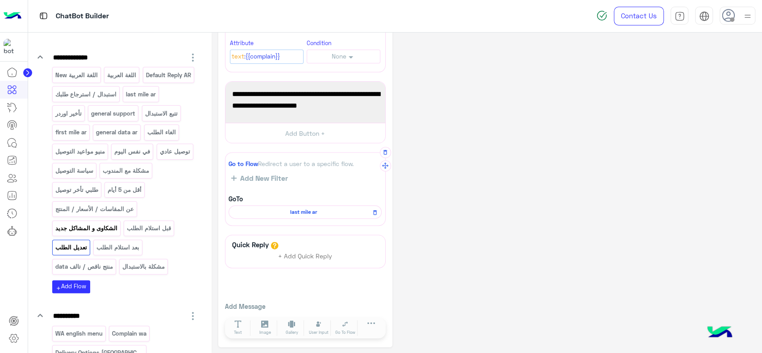
click at [102, 229] on p "الشكاوى و المشاكل جديد" at bounding box center [85, 228] width 63 height 10
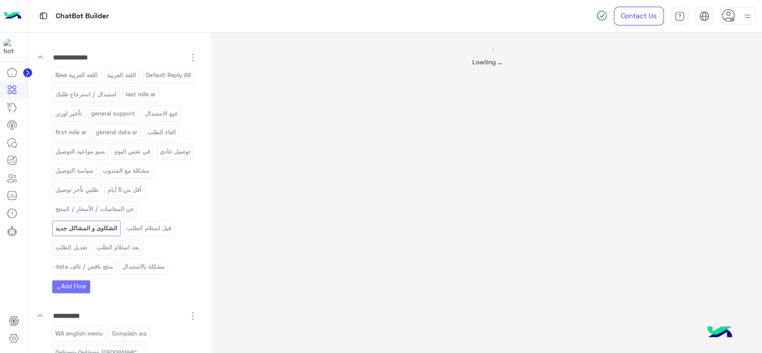
scroll to position [0, 0]
select select "*"
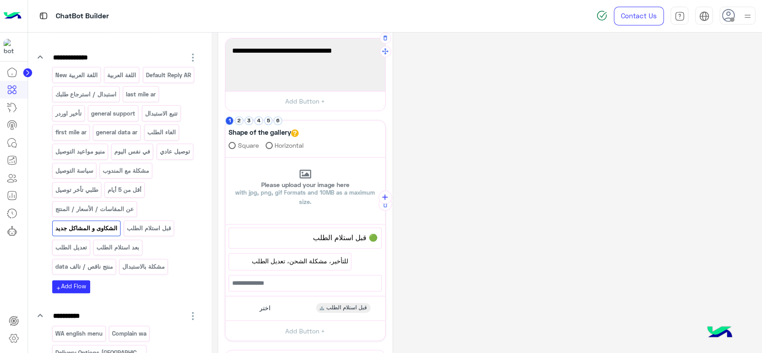
scroll to position [138, 0]
click at [256, 120] on button "4" at bounding box center [258, 119] width 8 height 8
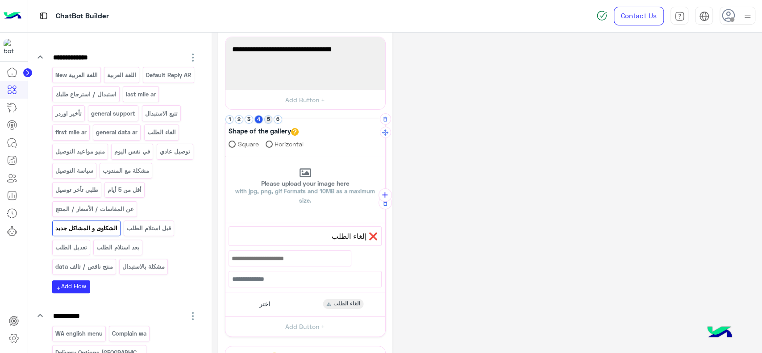
click at [265, 120] on button "5" at bounding box center [268, 119] width 8 height 8
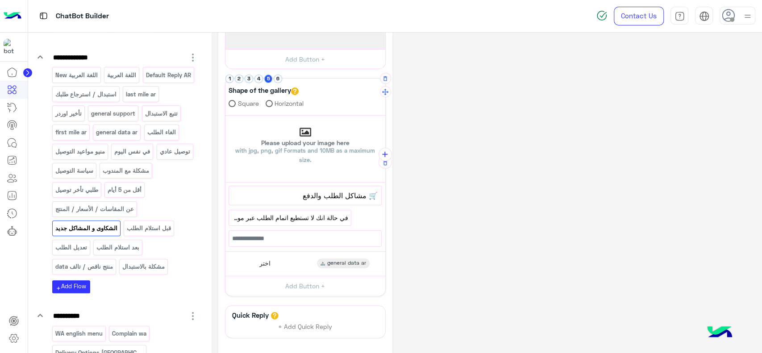
scroll to position [179, 0]
click at [297, 262] on div "اختر general data ar" at bounding box center [304, 263] width 153 height 17
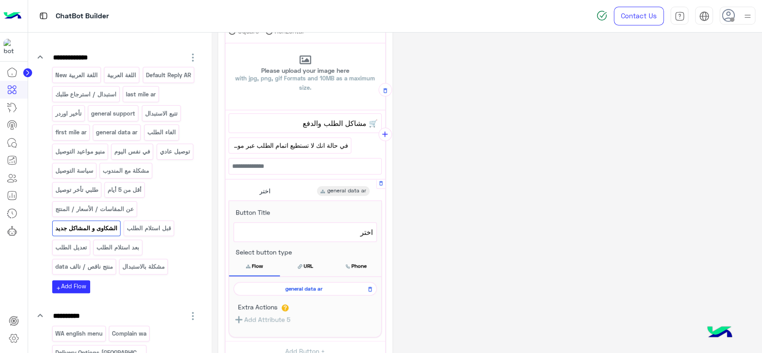
scroll to position [260, 0]
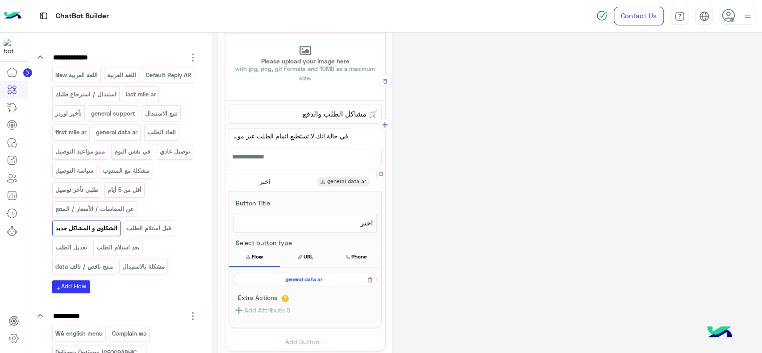
click at [370, 274] on icon at bounding box center [370, 279] width 6 height 11
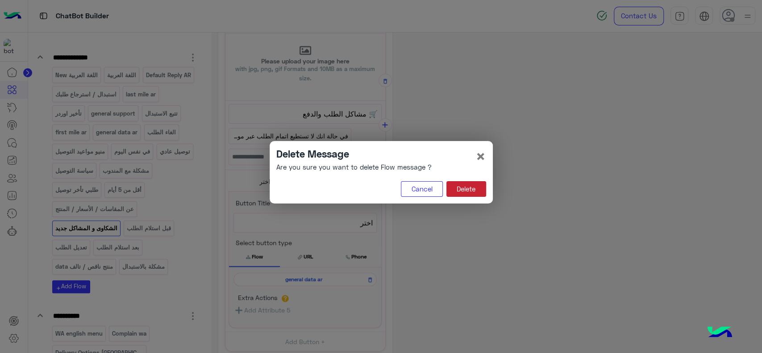
click at [456, 189] on button "Delete" at bounding box center [466, 189] width 40 height 16
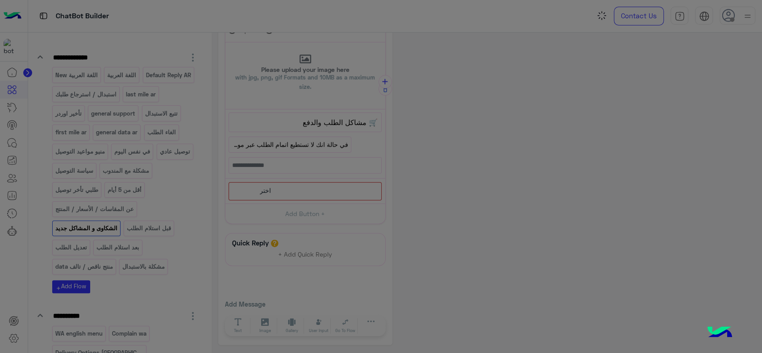
scroll to position [250, 0]
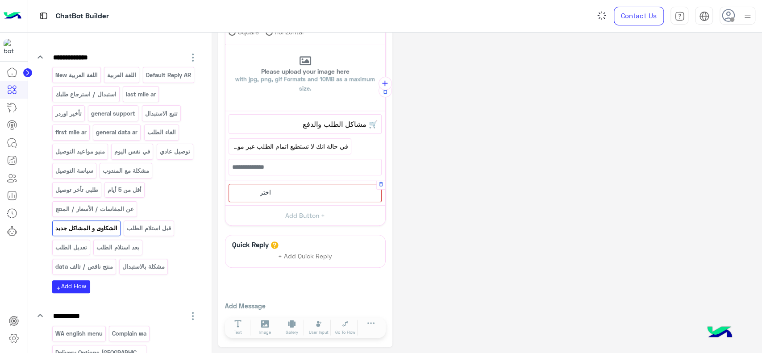
click at [308, 194] on div "اختر" at bounding box center [304, 193] width 153 height 18
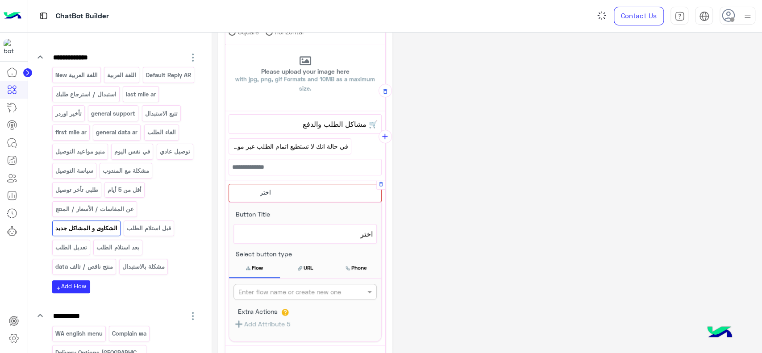
scroll to position [260, 0]
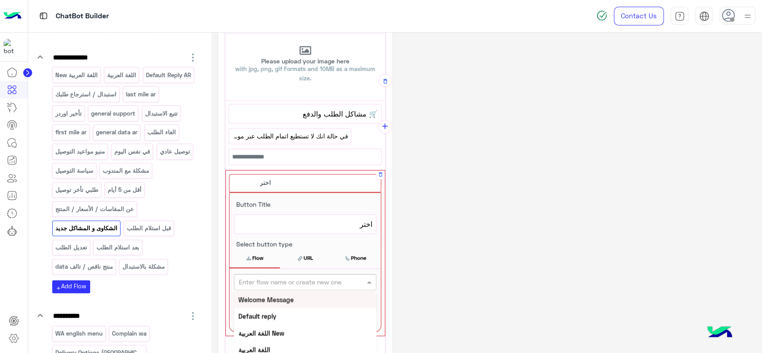
click at [296, 279] on input "text" at bounding box center [290, 282] width 103 height 9
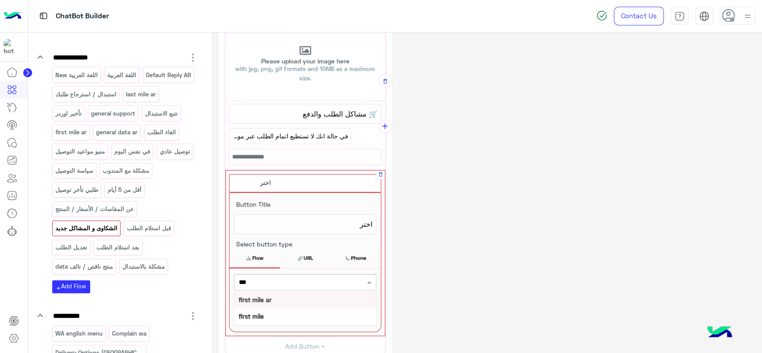
type input "****"
click at [279, 302] on div "first mile ar" at bounding box center [305, 299] width 142 height 17
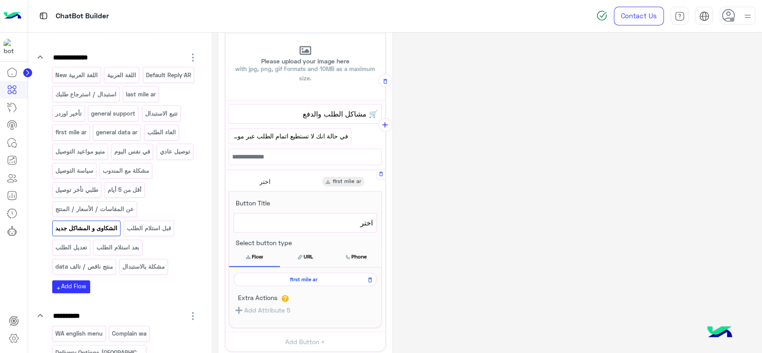
click at [106, 223] on p "الشكاوى و المشاكل جديد" at bounding box center [85, 228] width 63 height 10
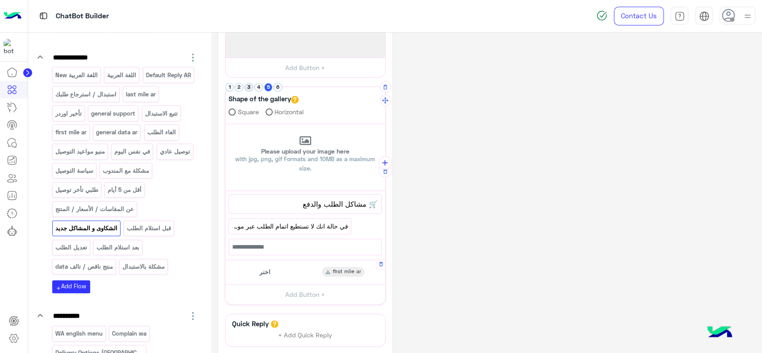
scroll to position [170, 0]
click at [250, 85] on button "3" at bounding box center [248, 87] width 8 height 8
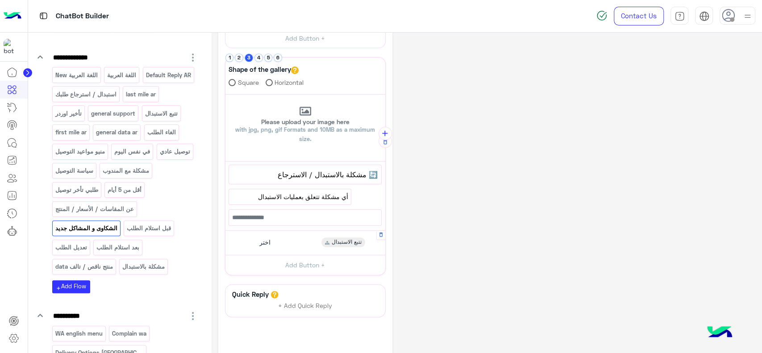
click at [318, 244] on div "اختر تتبع الاستبدال" at bounding box center [304, 242] width 153 height 17
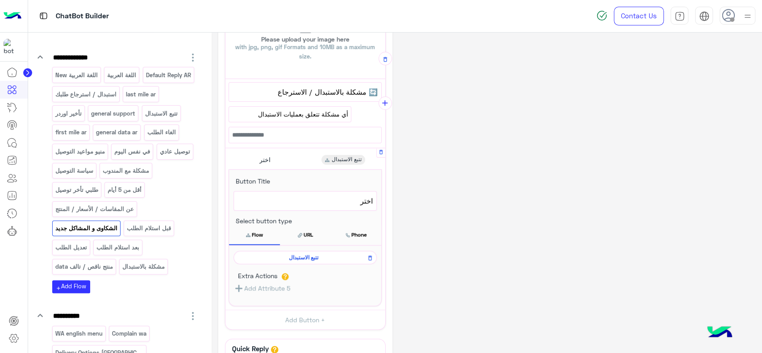
scroll to position [282, 0]
click at [318, 253] on span "تتبع الاستبدال" at bounding box center [303, 257] width 130 height 8
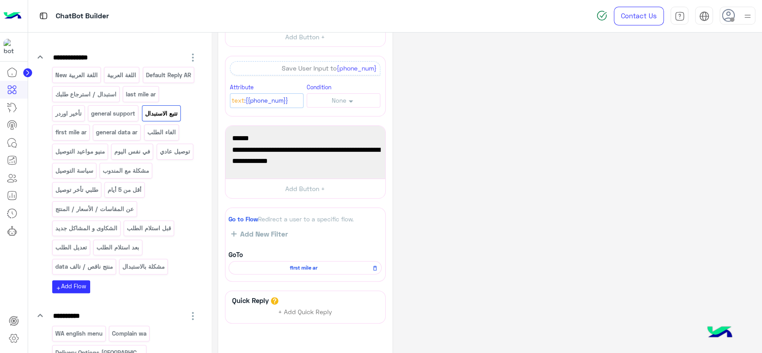
scroll to position [111, 0]
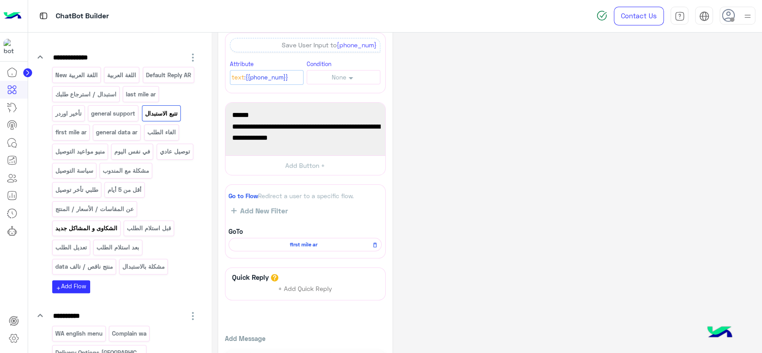
click at [96, 231] on p "الشكاوى و المشاكل جديد" at bounding box center [85, 228] width 63 height 10
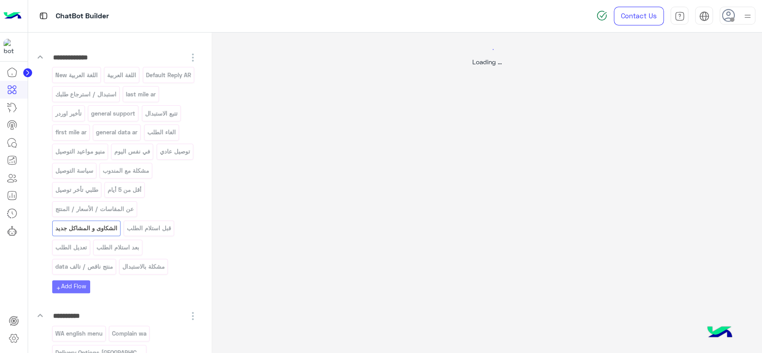
scroll to position [0, 0]
select select "*"
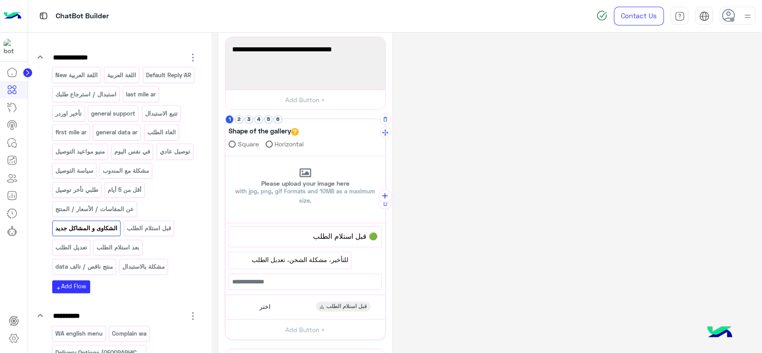
scroll to position [142, 0]
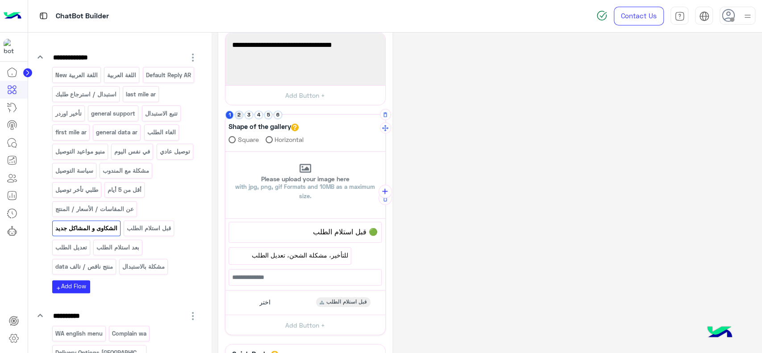
click at [239, 116] on button "2" at bounding box center [239, 115] width 8 height 8
click at [248, 116] on button "3" at bounding box center [248, 115] width 8 height 8
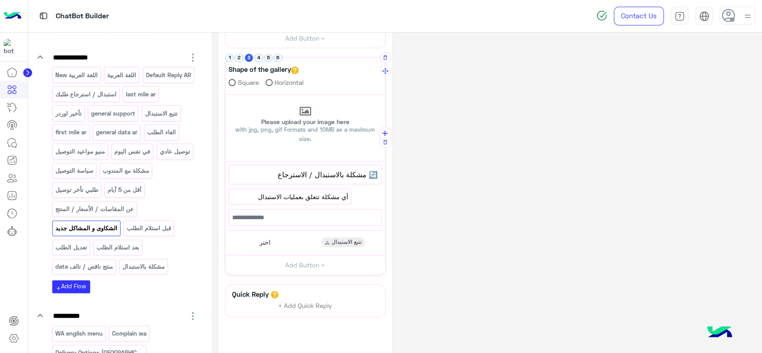
scroll to position [200, 0]
click at [258, 61] on button "4" at bounding box center [258, 57] width 8 height 8
click at [267, 62] on div "Shape of the gallery Square Horizontal" at bounding box center [305, 77] width 160 height 33
click at [267, 57] on button "5" at bounding box center [268, 57] width 8 height 8
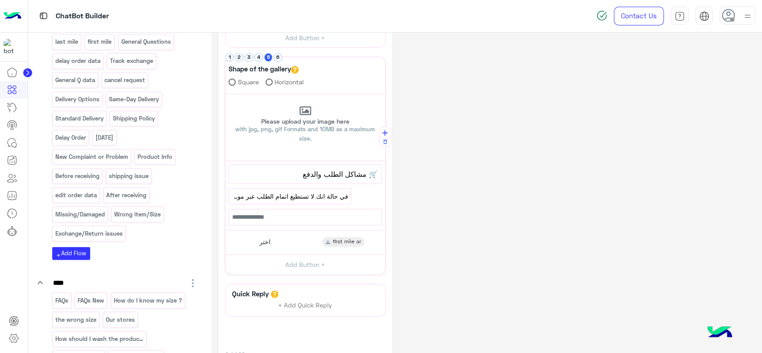
scroll to position [671, 0]
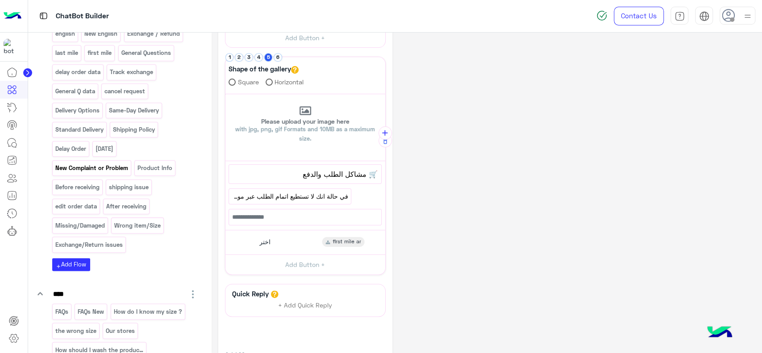
click at [111, 165] on p "New Complaint or Problem" at bounding box center [91, 168] width 74 height 10
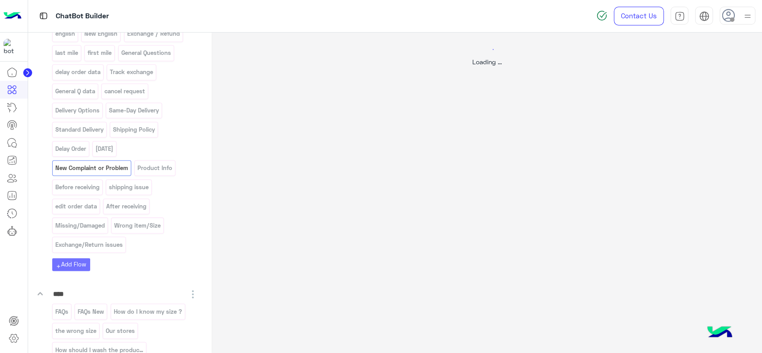
scroll to position [0, 0]
select select "*"
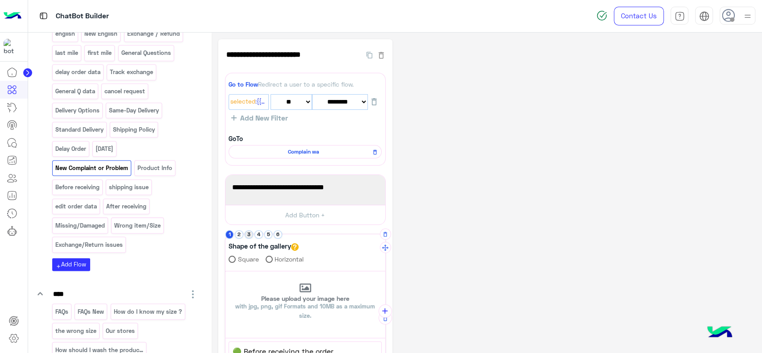
click at [247, 233] on button "3" at bounding box center [248, 234] width 8 height 8
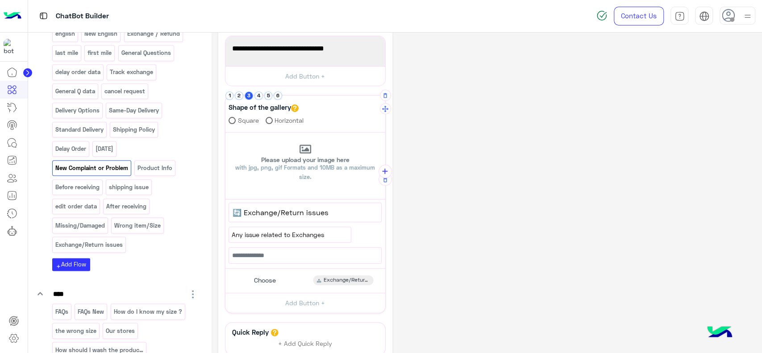
scroll to position [139, 0]
click at [250, 278] on div "Choose" at bounding box center [263, 280] width 31 height 10
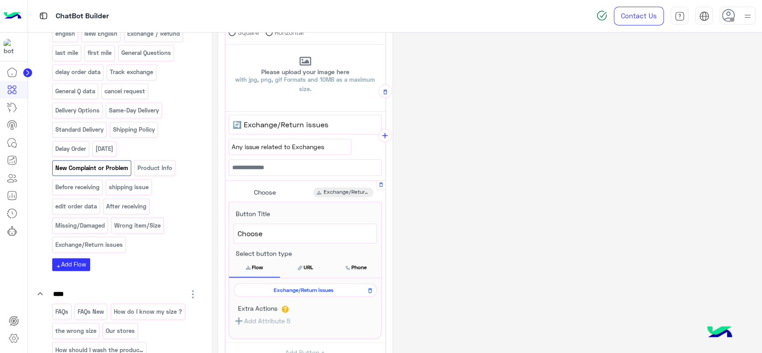
scroll to position [228, 0]
click at [252, 285] on span "Exchange/Return issues" at bounding box center [303, 288] width 130 height 8
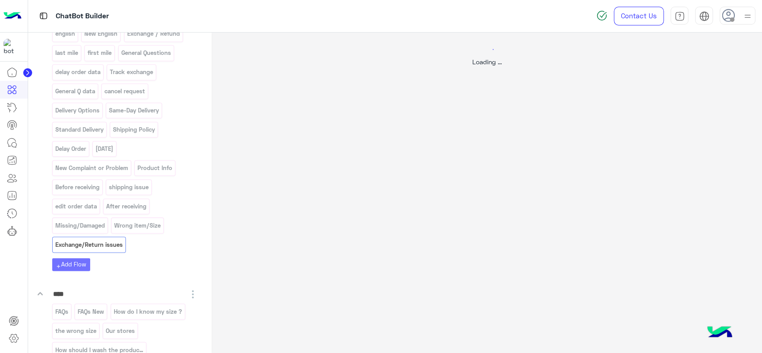
scroll to position [0, 0]
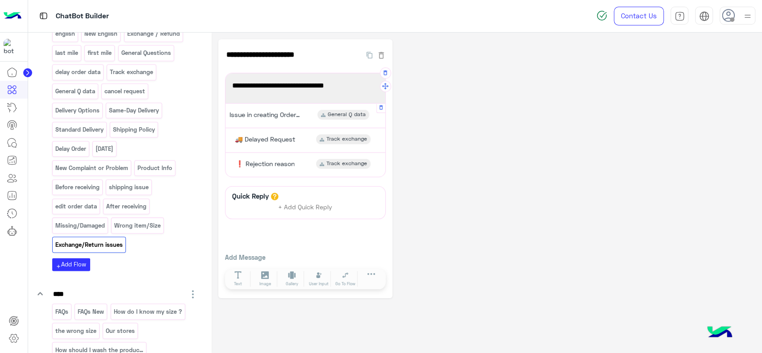
click at [311, 112] on div "Issue in creating Order🔁 General Q data" at bounding box center [304, 115] width 153 height 17
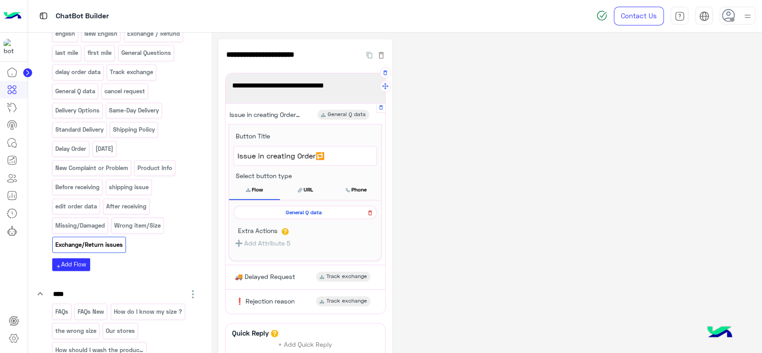
click at [371, 211] on icon at bounding box center [370, 213] width 4 height 5
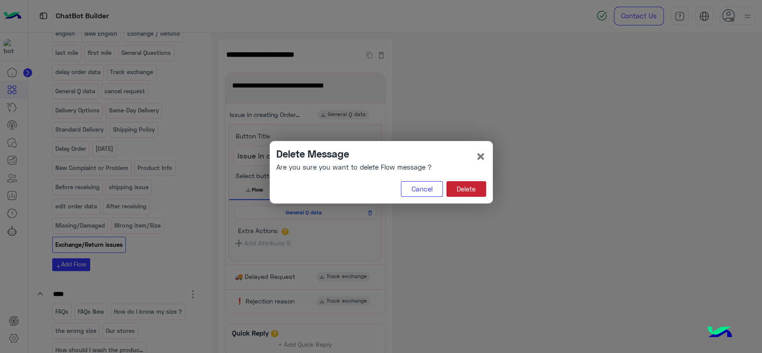
click at [460, 186] on button "Delete" at bounding box center [466, 189] width 40 height 16
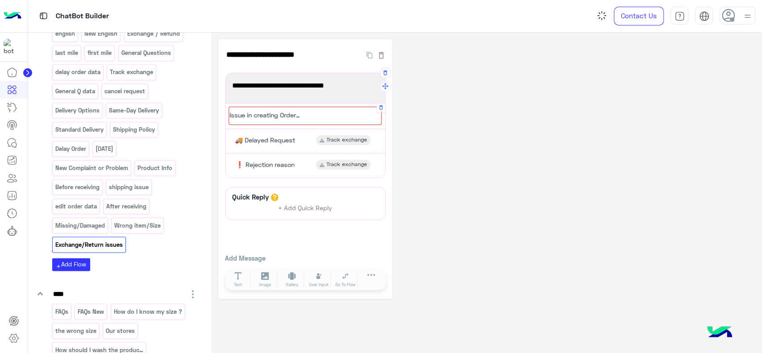
click at [304, 120] on div "Issue in creating Order🔁" at bounding box center [304, 116] width 153 height 18
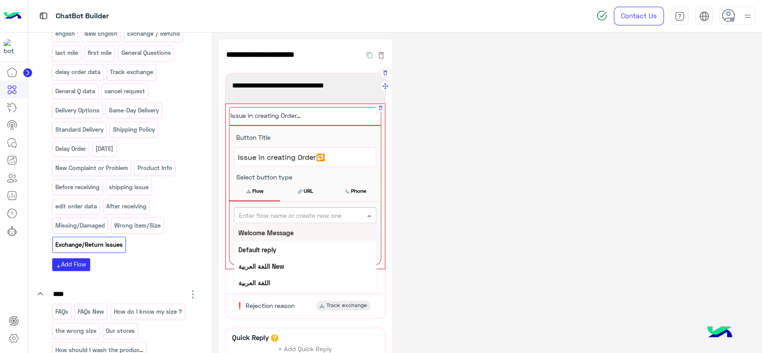
click at [283, 211] on input "text" at bounding box center [290, 215] width 103 height 9
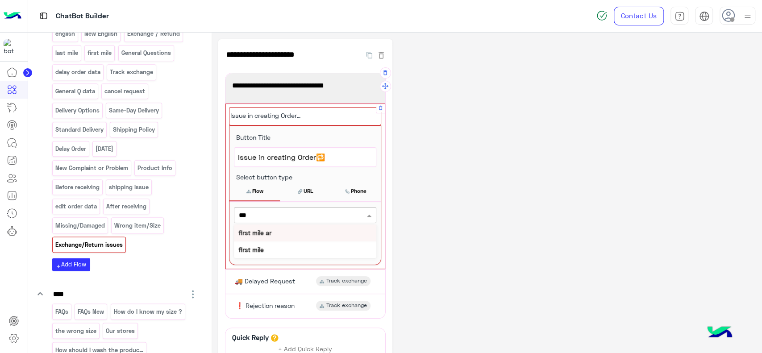
type input "****"
click at [279, 243] on div "first mile" at bounding box center [305, 249] width 142 height 17
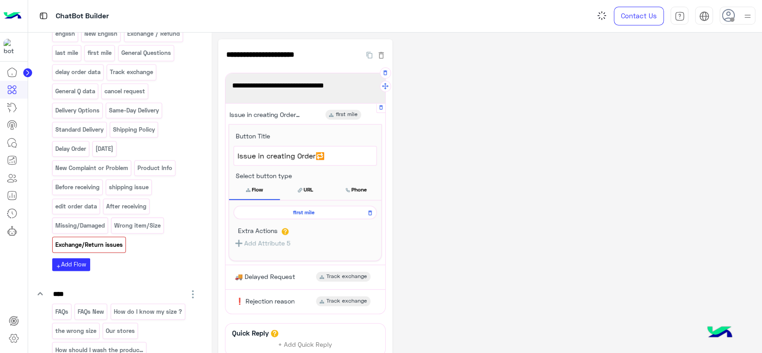
click at [424, 184] on div "**********" at bounding box center [486, 237] width 537 height 396
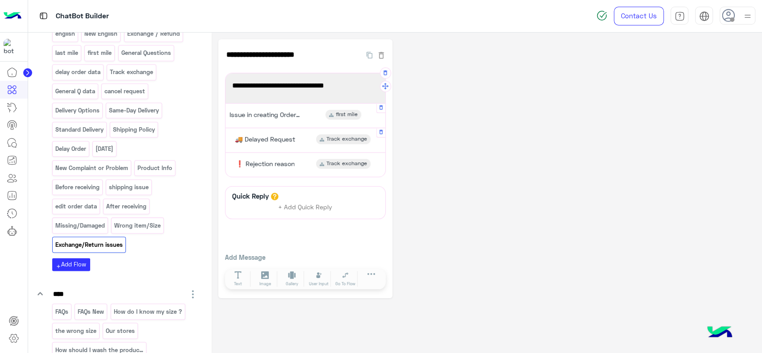
click at [348, 140] on span "Track exchange" at bounding box center [346, 139] width 41 height 8
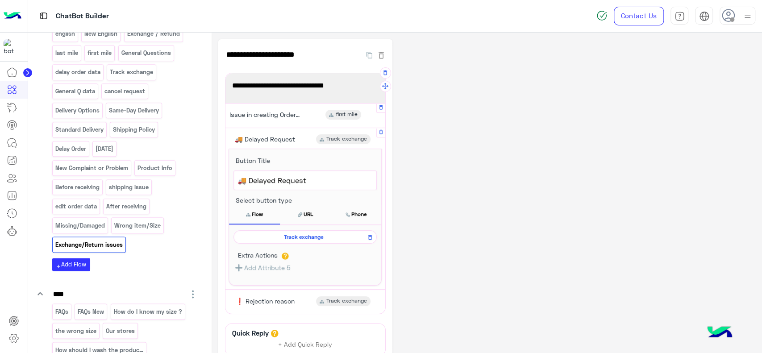
click at [316, 237] on span "Track exchange" at bounding box center [303, 237] width 130 height 8
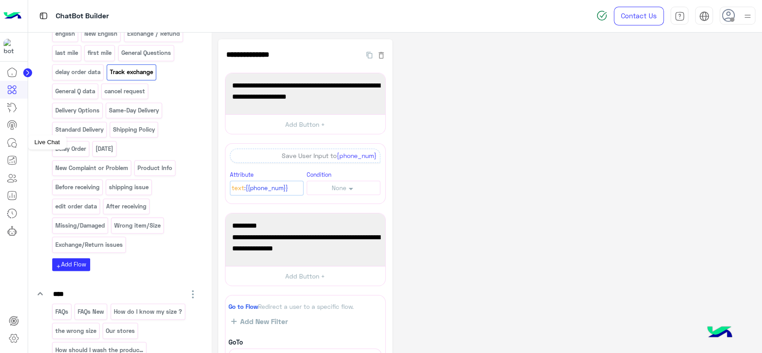
click at [12, 141] on icon at bounding box center [12, 142] width 11 height 11
click at [14, 141] on icon at bounding box center [12, 142] width 11 height 11
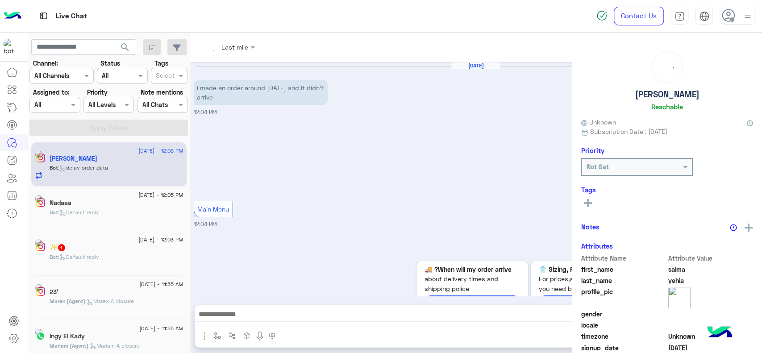
scroll to position [577, 0]
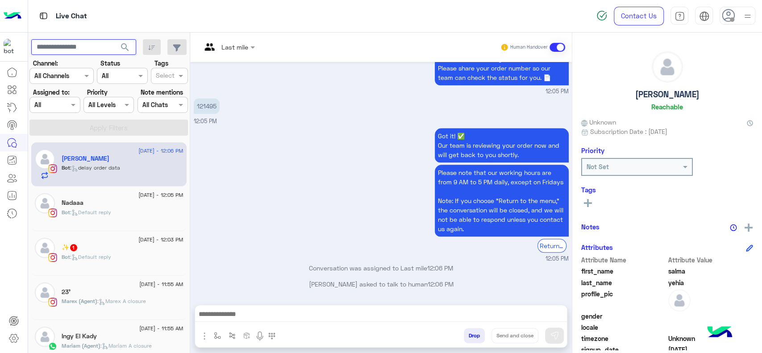
click at [80, 47] on input "text" at bounding box center [83, 47] width 105 height 16
paste input "**********"
click at [114, 39] on button "search" at bounding box center [125, 48] width 22 height 19
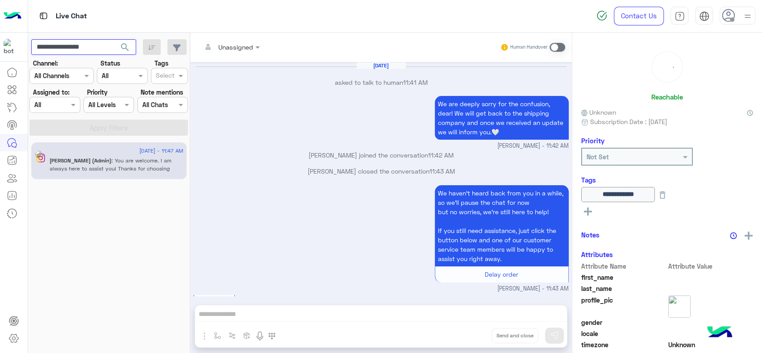
scroll to position [547, 0]
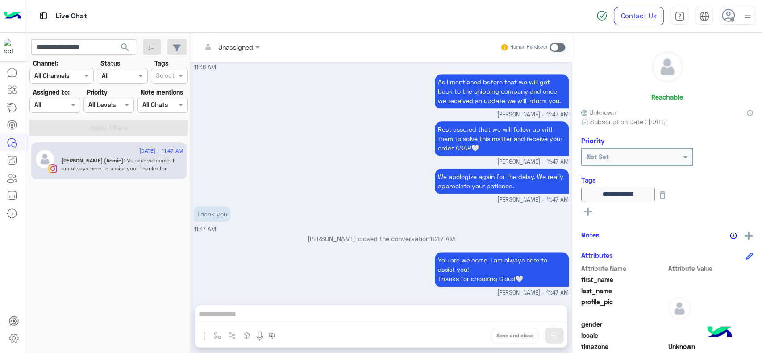
click at [97, 164] on p "Jana (Admin) : You are welcome. I am always here to assist you! Thanks for choo…" at bounding box center [123, 169] width 122 height 24
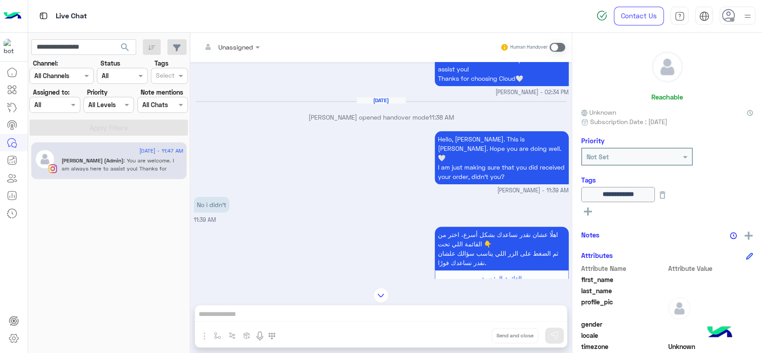
scroll to position [150, 0]
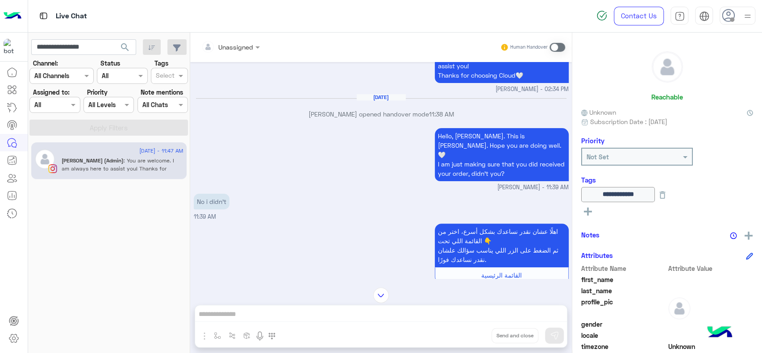
click at [121, 223] on div "3 September - 11:47 AM Jana (Admin) : You are welcome. I am always here to assi…" at bounding box center [109, 247] width 162 height 217
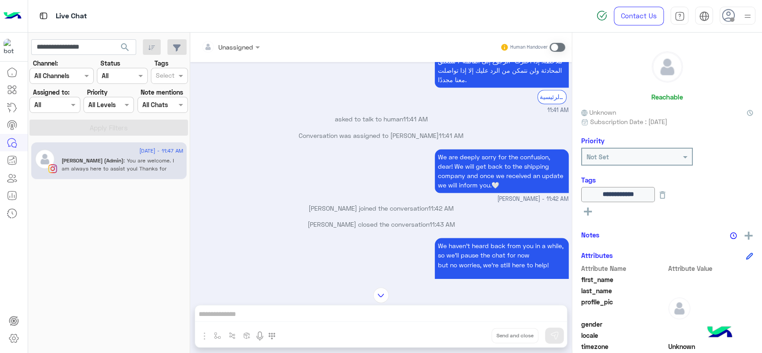
scroll to position [945, 0]
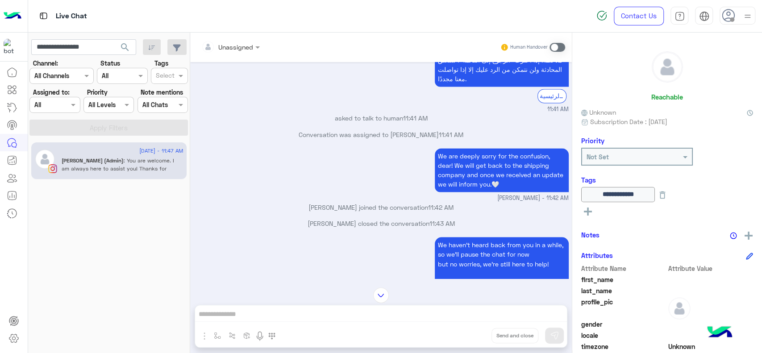
drag, startPoint x: 102, startPoint y: 295, endPoint x: 307, endPoint y: 220, distance: 218.8
click at [307, 220] on mat-drawer-container "**********" at bounding box center [395, 195] width 734 height 324
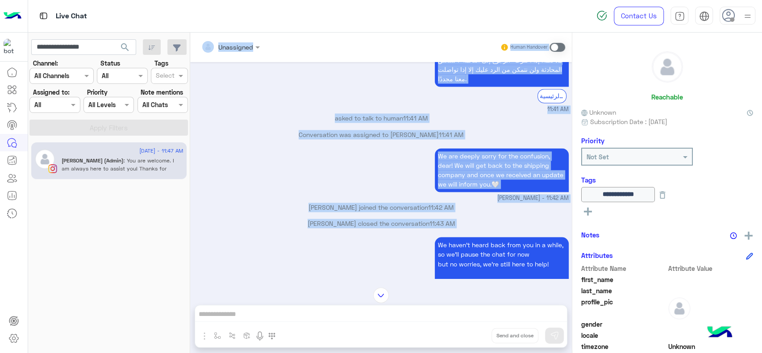
scroll to position [917, 0]
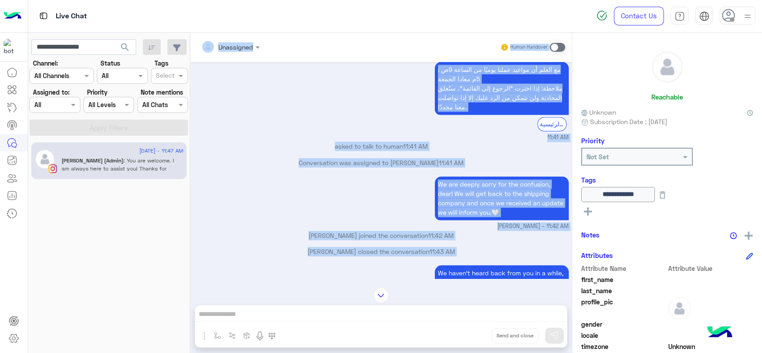
click at [307, 231] on p "Jana Aboelseoud joined the conversation 11:42 AM" at bounding box center [381, 235] width 375 height 9
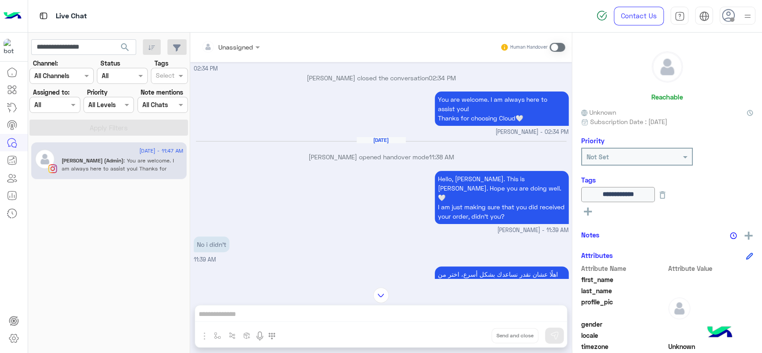
scroll to position [108, 0]
click at [103, 43] on input "**********" at bounding box center [83, 47] width 105 height 16
paste input "text"
click at [114, 39] on button "search" at bounding box center [125, 48] width 22 height 19
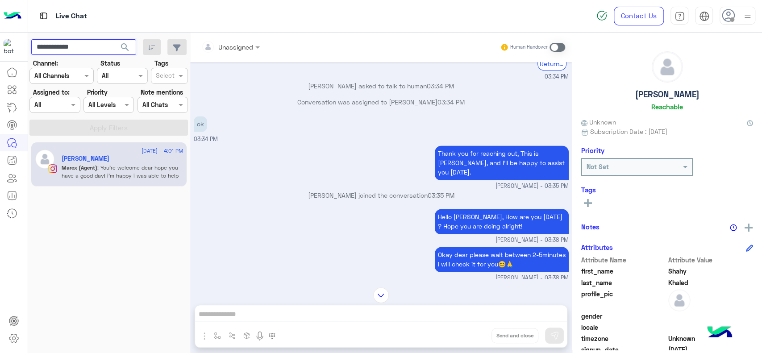
scroll to position [895, 0]
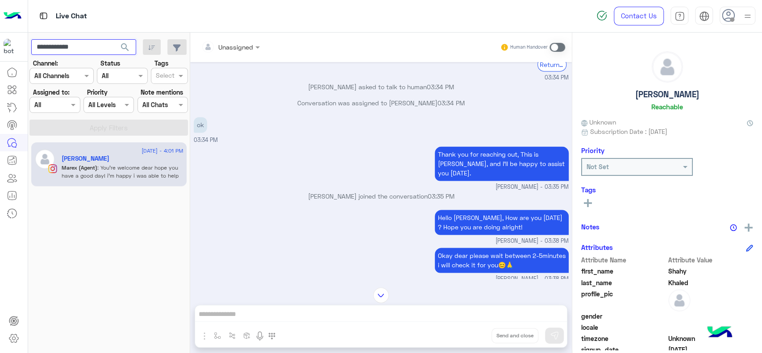
paste input "text"
type input "**********"
click at [114, 39] on button "search" at bounding box center [125, 48] width 22 height 19
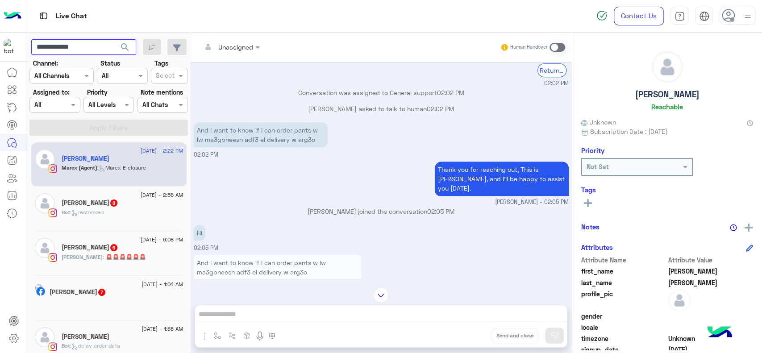
scroll to position [316, 0]
click at [13, 12] on img at bounding box center [13, 16] width 18 height 19
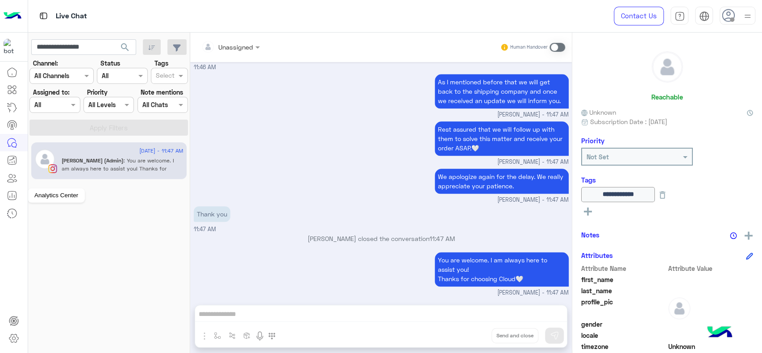
click at [15, 200] on icon at bounding box center [12, 195] width 11 height 11
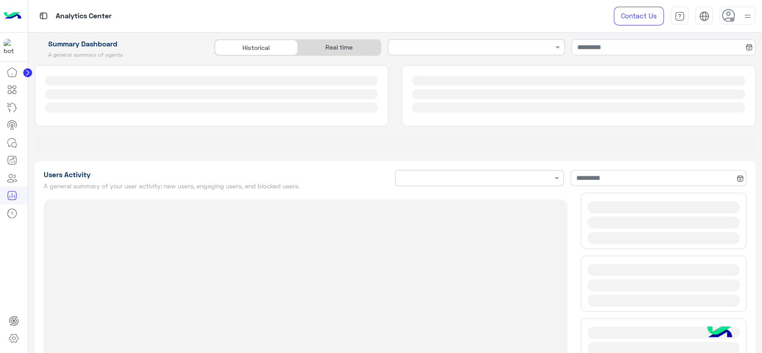
type input "**********"
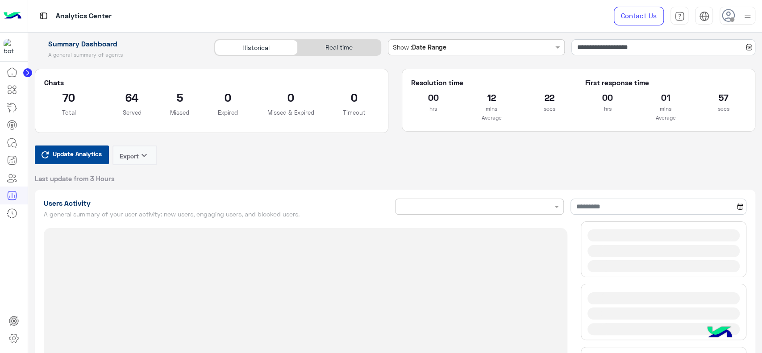
type input "**********"
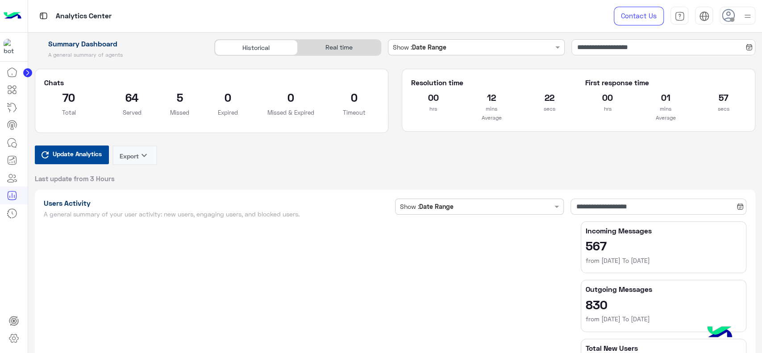
type input "**********"
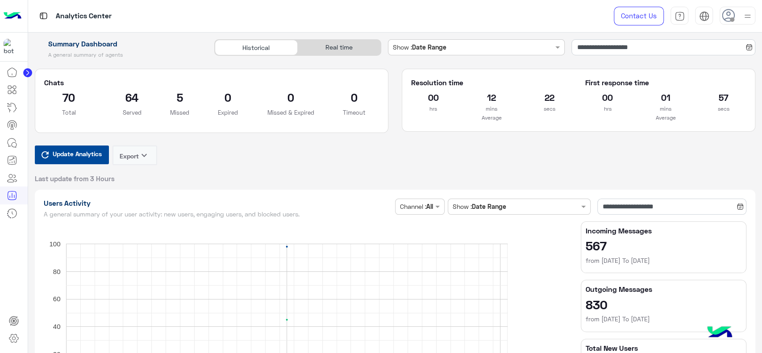
type input "**********"
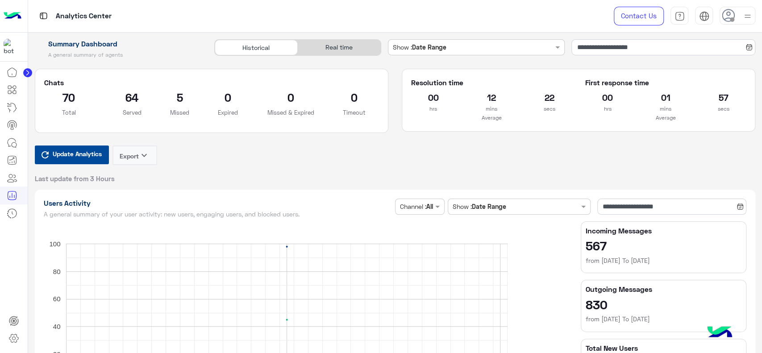
type input "**********"
click at [583, 49] on input "**********" at bounding box center [663, 47] width 184 height 16
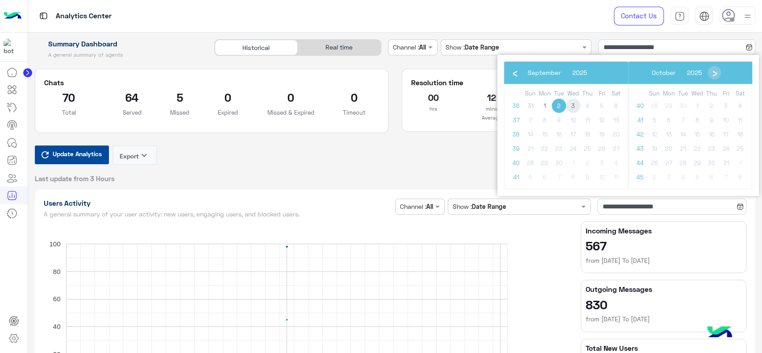
click at [572, 107] on span "3" at bounding box center [573, 106] width 14 height 14
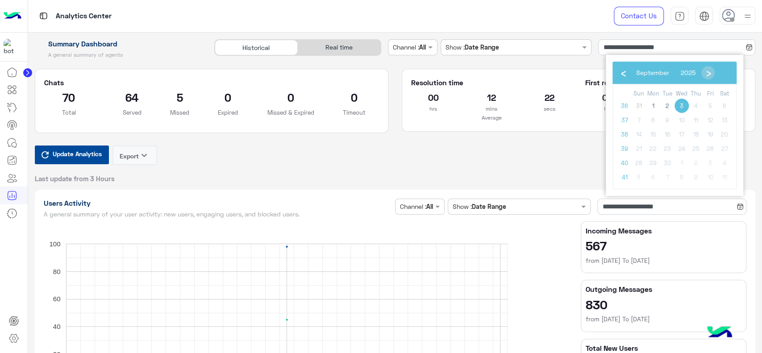
click at [680, 108] on span "3" at bounding box center [681, 106] width 14 height 14
type input "**********"
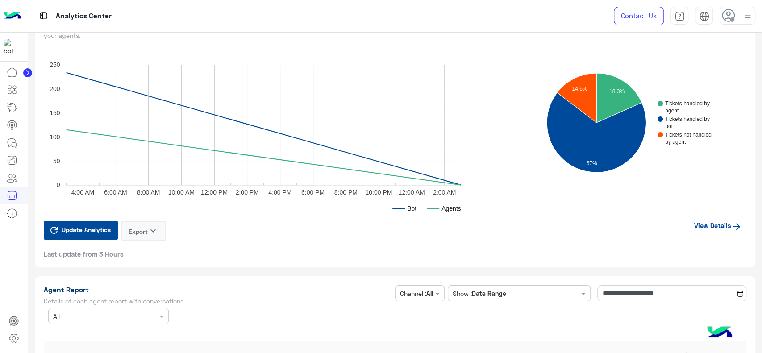
scroll to position [2192, 0]
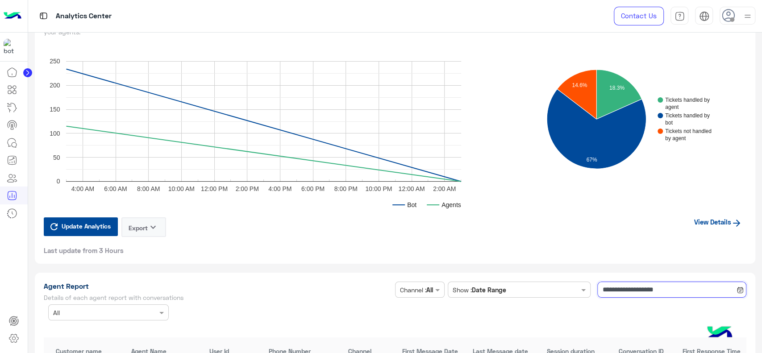
click at [605, 286] on input "**********" at bounding box center [671, 290] width 149 height 16
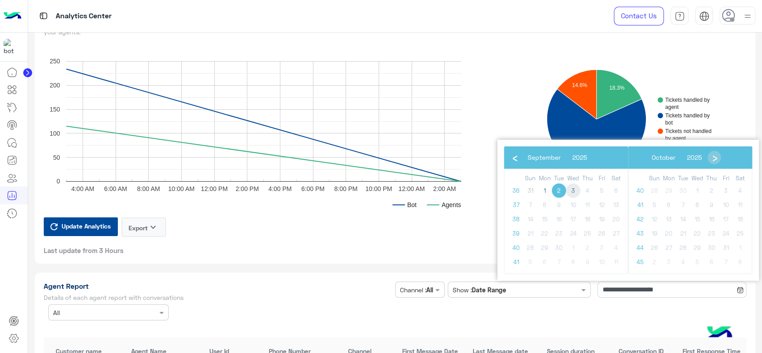
click at [572, 194] on span "3" at bounding box center [573, 190] width 14 height 14
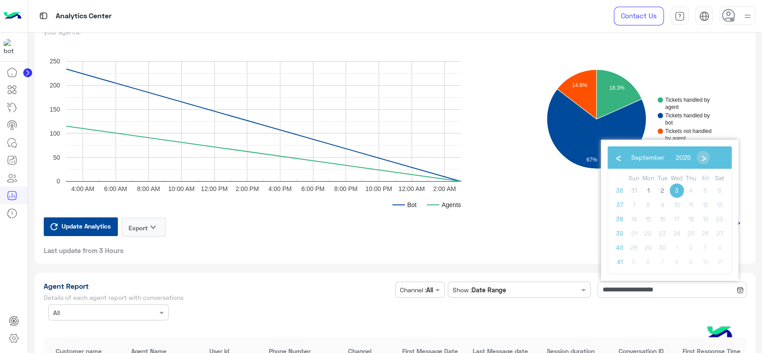
click at [679, 191] on span "3" at bounding box center [676, 190] width 14 height 14
type input "**********"
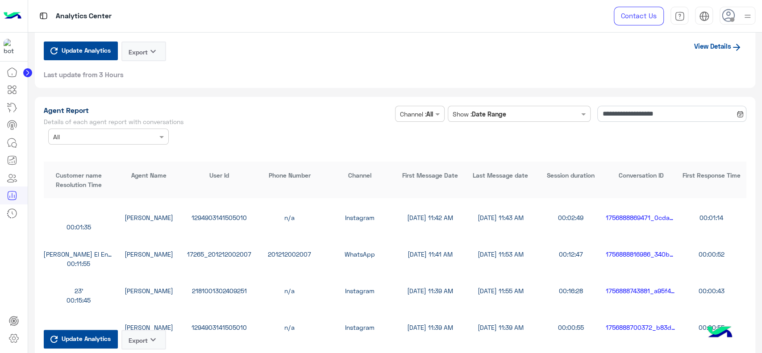
scroll to position [70, 0]
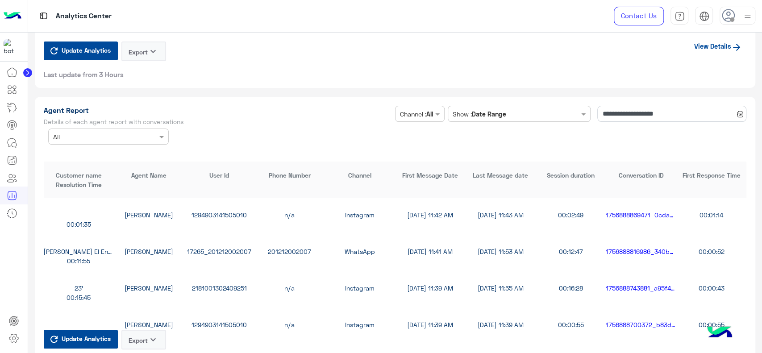
drag, startPoint x: 147, startPoint y: 343, endPoint x: 149, endPoint y: 331, distance: 11.7
click at [149, 331] on button "Export keyboard_arrow_down" at bounding box center [143, 340] width 45 height 20
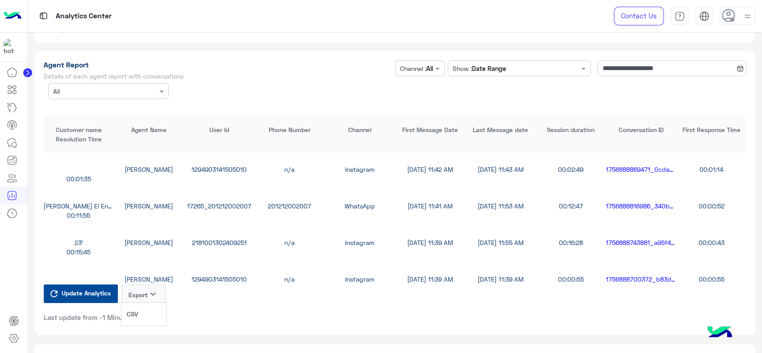
scroll to position [2414, 0]
click at [149, 313] on button "CSV" at bounding box center [143, 314] width 45 height 17
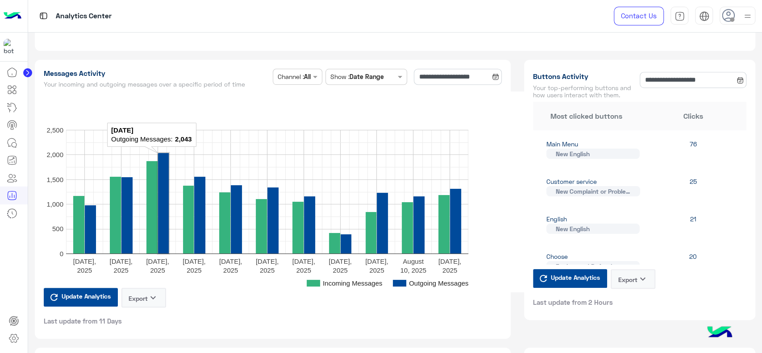
scroll to position [0, 0]
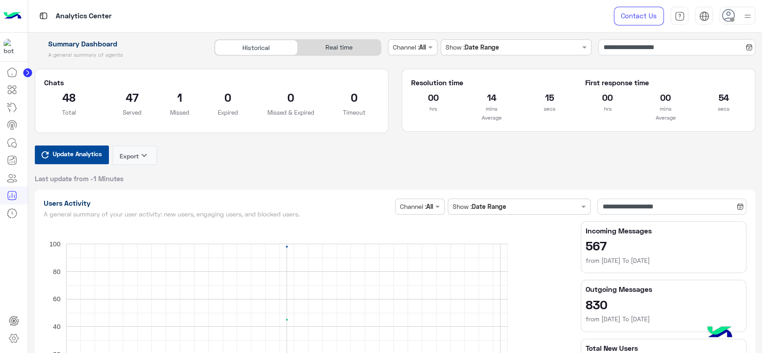
click at [246, 144] on div "Chats 48 Total 47 Served 1 Missed 0 Expired 0 Missed & Expired 0 Timeout" at bounding box center [211, 107] width 367 height 77
click at [605, 50] on input "**********" at bounding box center [676, 47] width 157 height 16
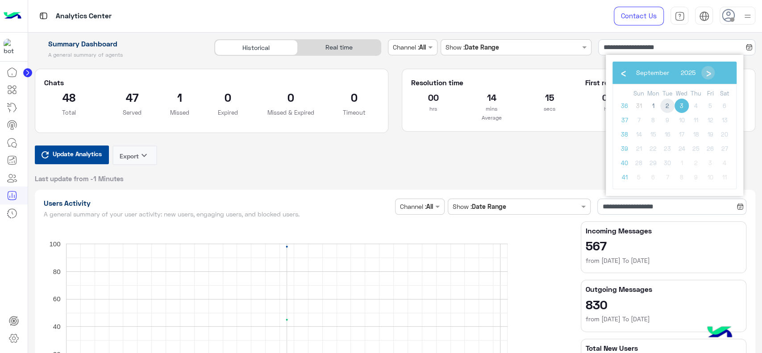
click at [667, 109] on span "2" at bounding box center [667, 106] width 14 height 14
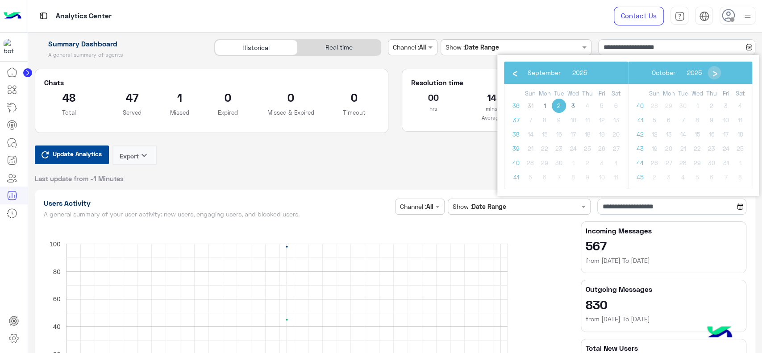
click at [560, 104] on span "2" at bounding box center [558, 106] width 14 height 14
type input "**********"
